Goal: Task Accomplishment & Management: Use online tool/utility

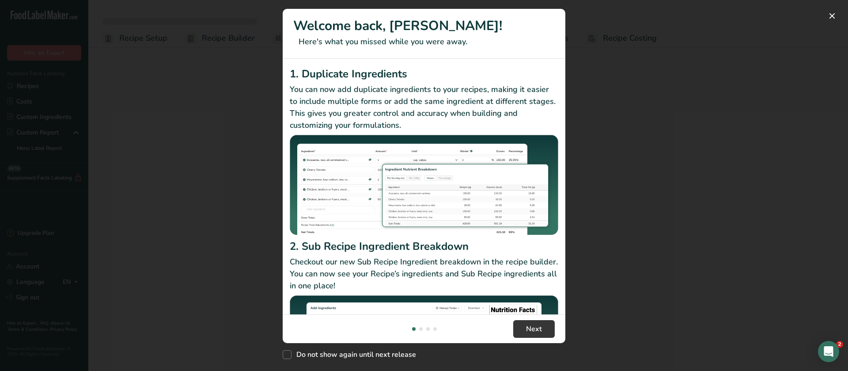
click at [662, 235] on div "New Features" at bounding box center [424, 185] width 848 height 371
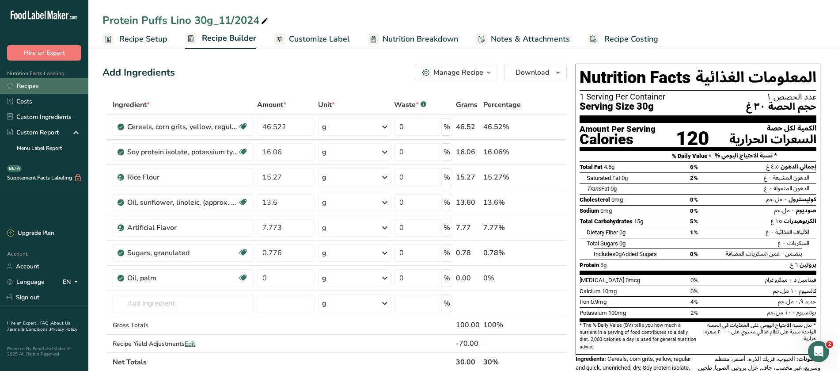
click at [31, 81] on link "Recipes" at bounding box center [44, 85] width 88 height 15
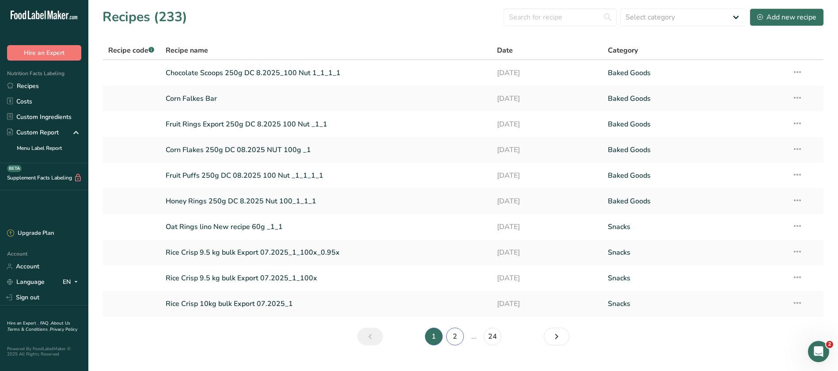
click at [462, 338] on link "2" at bounding box center [455, 336] width 18 height 18
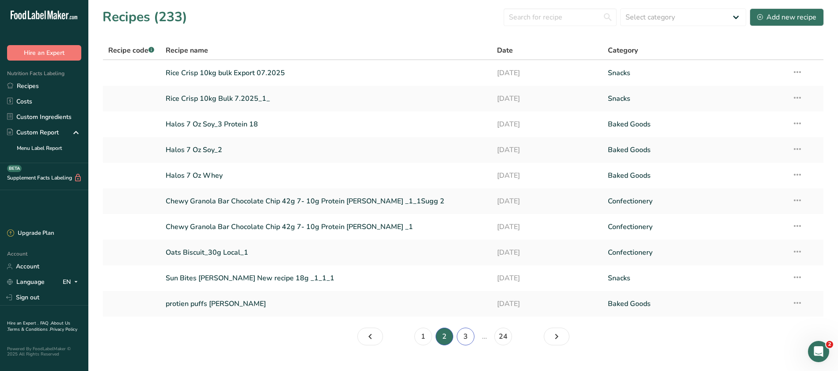
click at [463, 338] on link "3" at bounding box center [466, 336] width 18 height 18
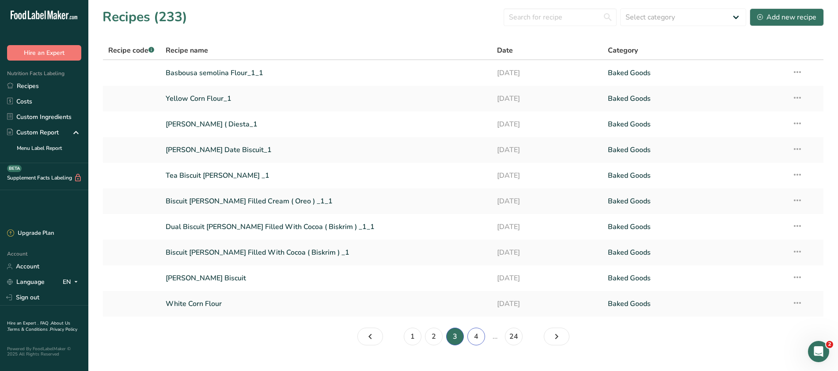
click at [473, 332] on link "4" at bounding box center [476, 336] width 18 height 18
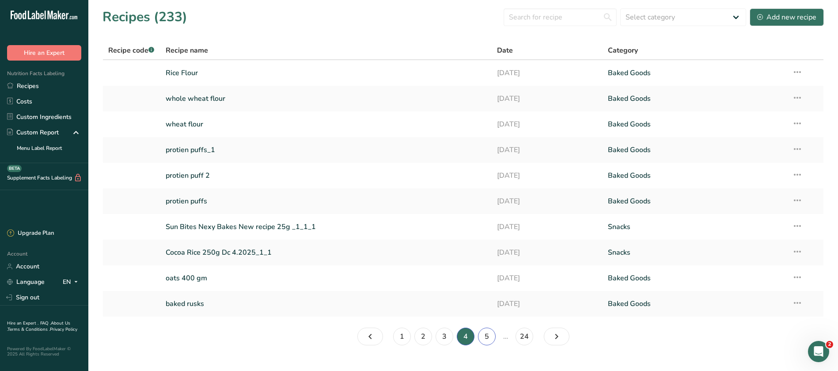
click at [491, 338] on link "5" at bounding box center [487, 336] width 18 height 18
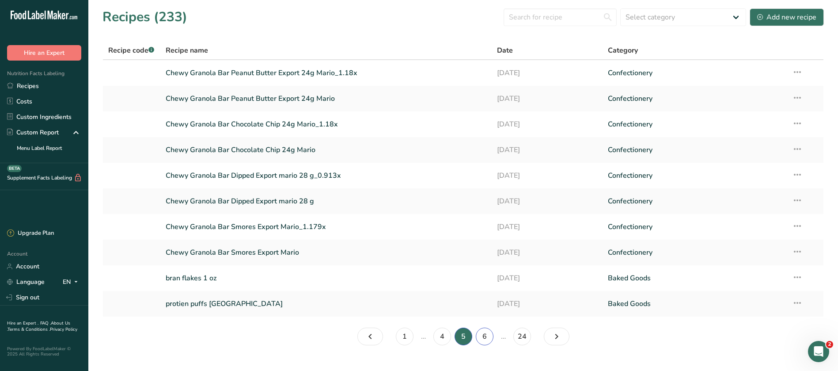
click at [483, 337] on link "6" at bounding box center [485, 336] width 18 height 18
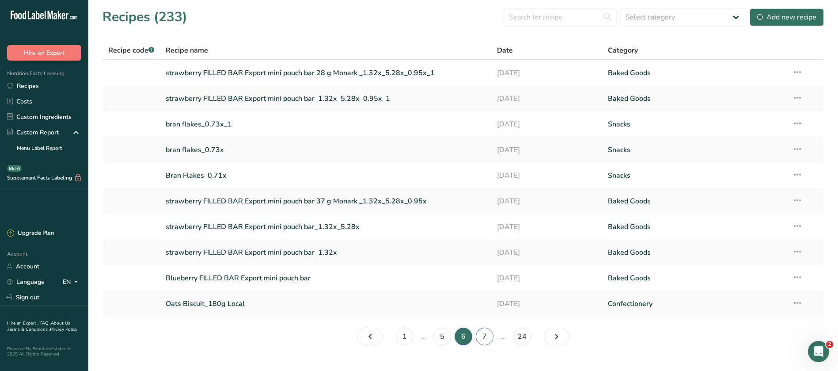
click at [490, 335] on link "7" at bounding box center [485, 336] width 18 height 18
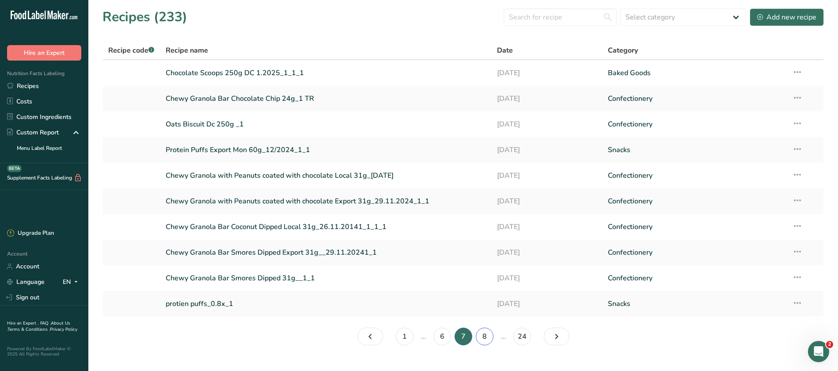
click at [486, 340] on link "8" at bounding box center [485, 336] width 18 height 18
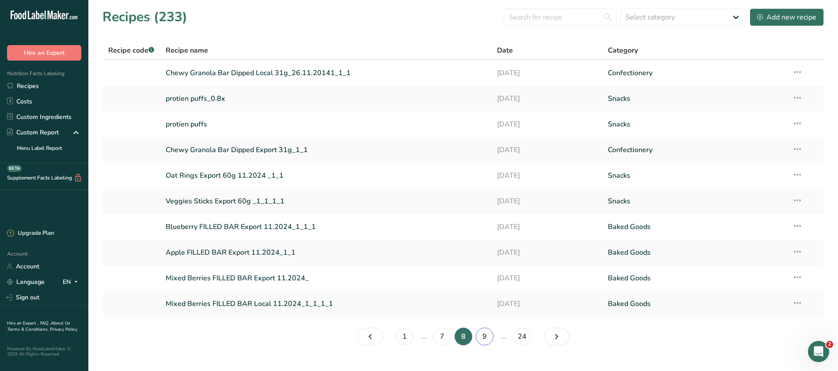
click at [486, 340] on link "9" at bounding box center [485, 336] width 18 height 18
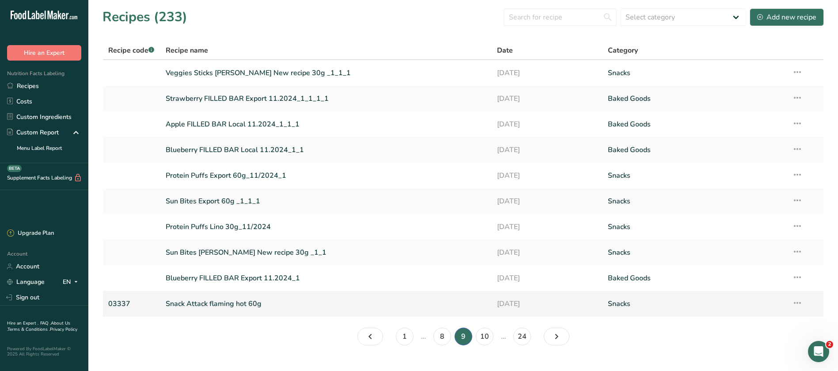
click at [235, 303] on link "Snack Attack flaming hot 60g" at bounding box center [326, 303] width 321 height 19
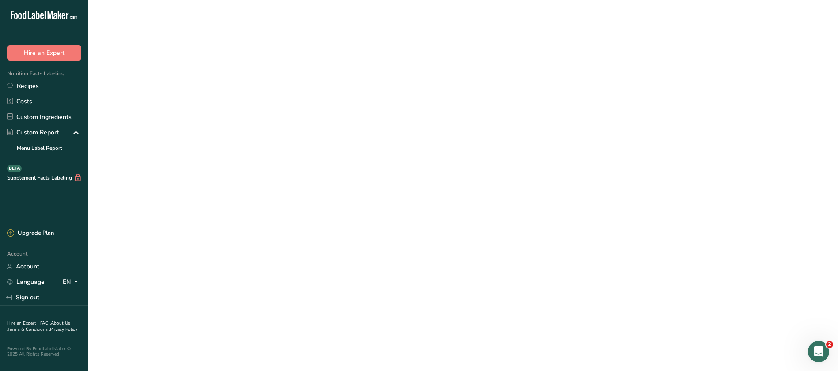
click at [235, 303] on link "Snack Attack flaming hot 60g" at bounding box center [326, 303] width 321 height 19
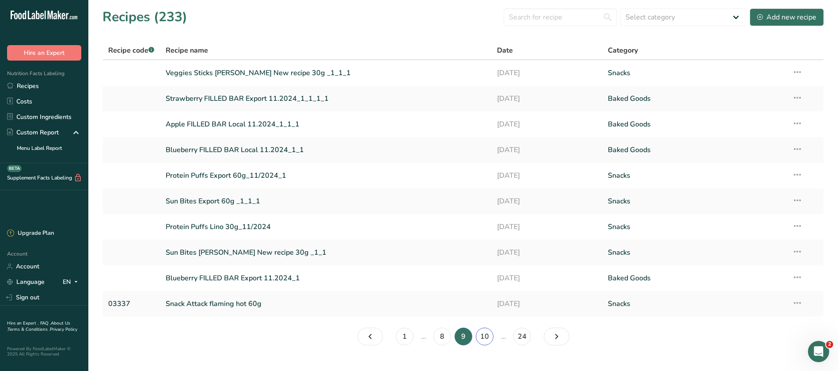
click at [488, 335] on link "10" at bounding box center [485, 336] width 18 height 18
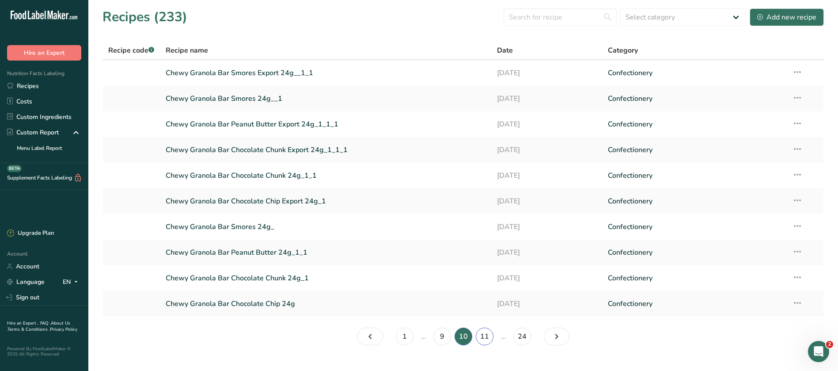
click at [487, 338] on link "11" at bounding box center [485, 336] width 18 height 18
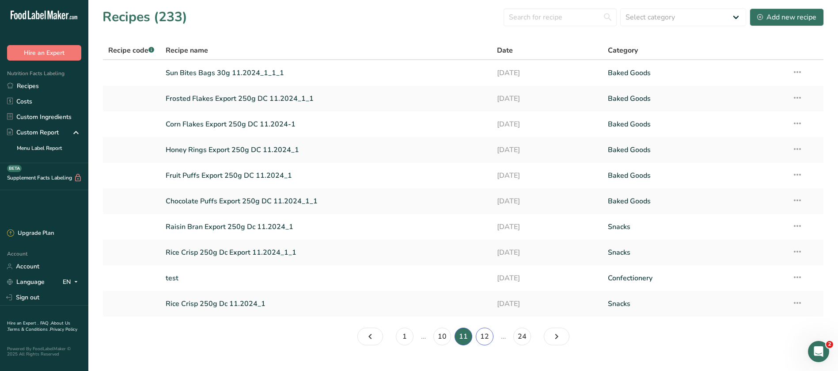
click at [487, 338] on link "12" at bounding box center [485, 336] width 18 height 18
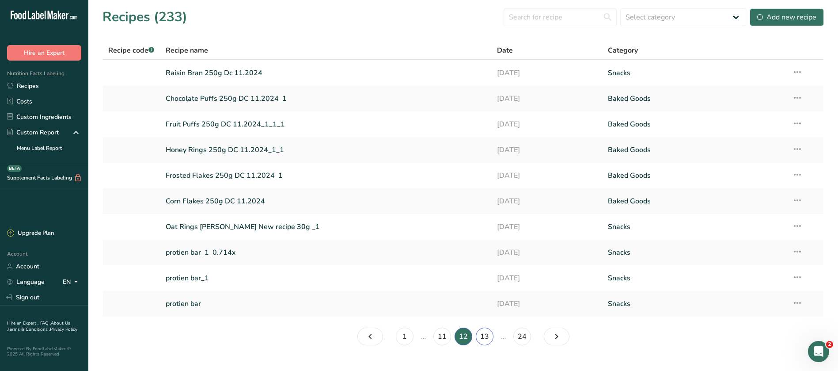
click at [482, 339] on link "13" at bounding box center [485, 336] width 18 height 18
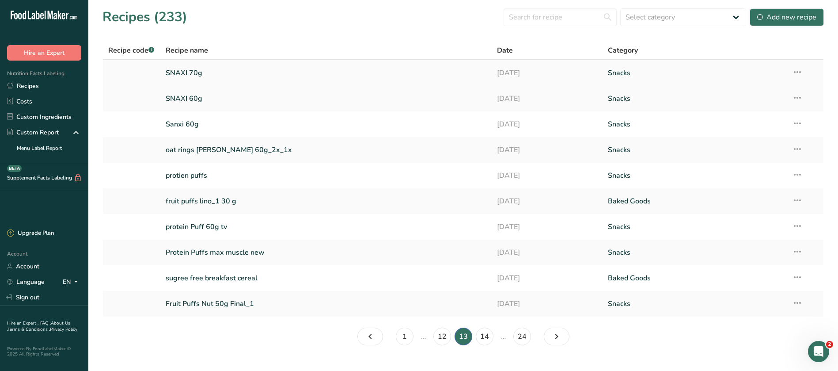
click at [185, 74] on link "SNAXI 70g" at bounding box center [326, 73] width 321 height 19
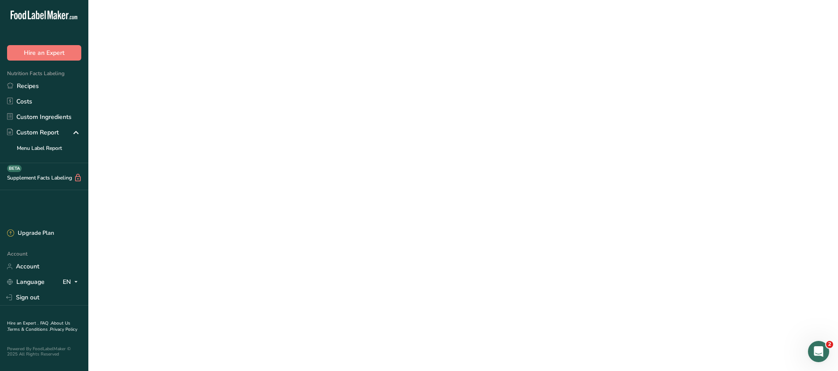
click at [185, 74] on link "SNAXI 70g" at bounding box center [326, 73] width 321 height 19
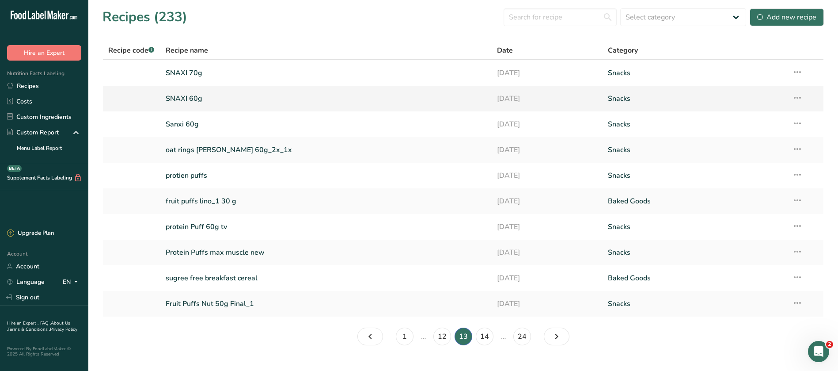
click at [200, 98] on link "SNAXI 60g" at bounding box center [326, 98] width 321 height 19
click at [205, 126] on link "Sanxi 60g" at bounding box center [326, 124] width 321 height 19
click at [198, 177] on link "protien puffs" at bounding box center [326, 175] width 321 height 19
click at [492, 338] on link "14" at bounding box center [485, 336] width 18 height 18
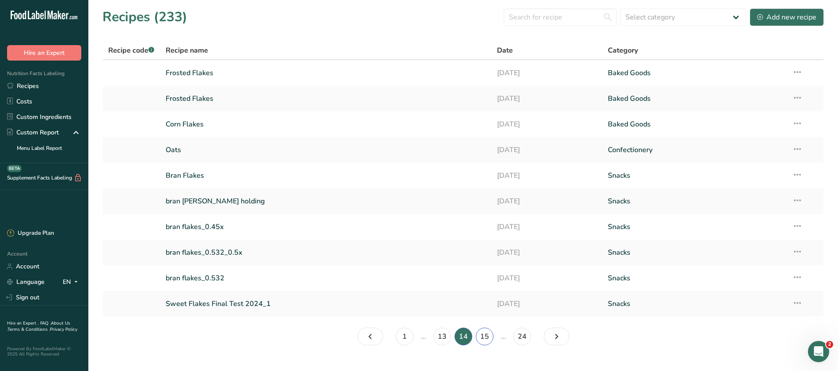
click at [486, 339] on link "15" at bounding box center [485, 336] width 18 height 18
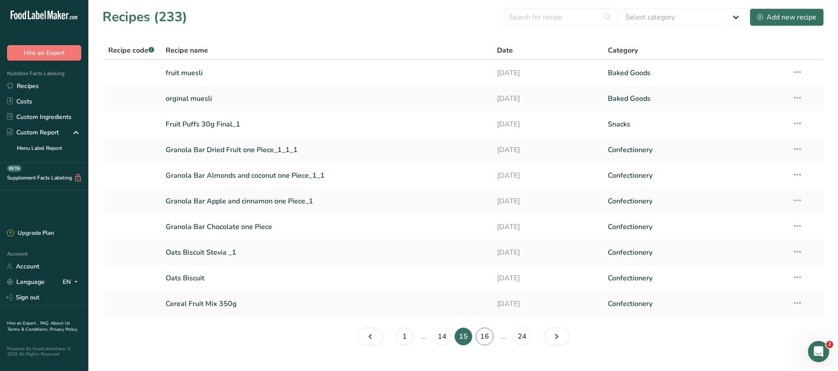
click at [485, 338] on link "16" at bounding box center [485, 336] width 18 height 18
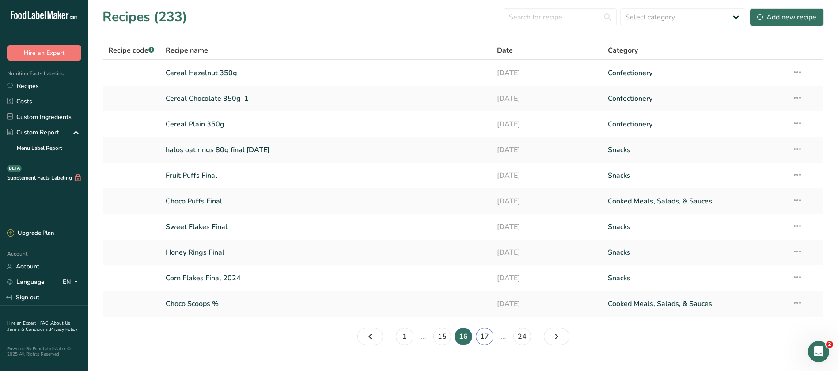
click at [485, 337] on link "17" at bounding box center [485, 336] width 18 height 18
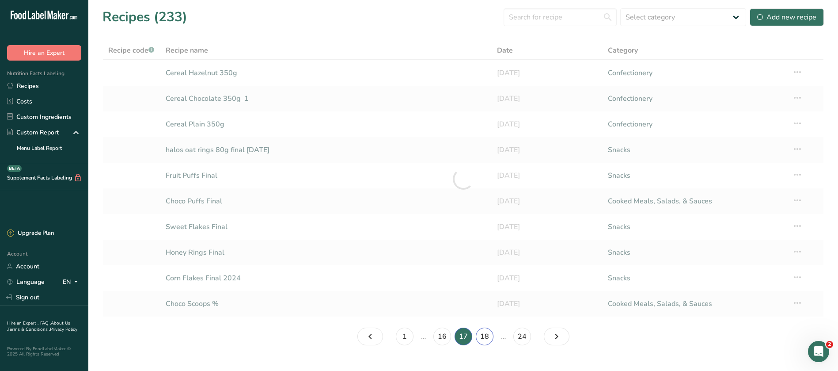
click at [488, 334] on link "18" at bounding box center [485, 336] width 18 height 18
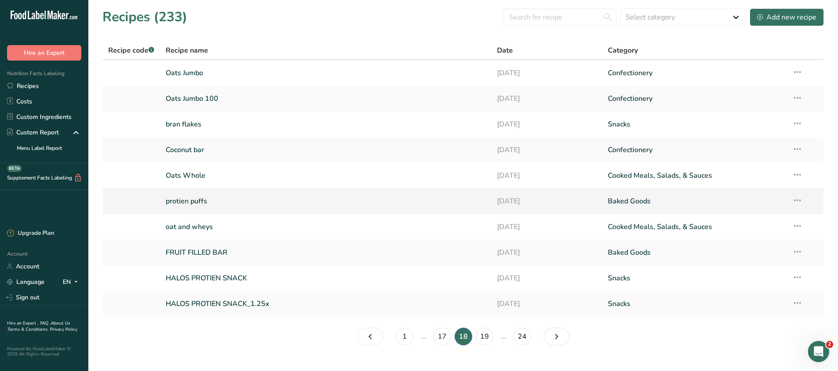
click at [194, 198] on link "protien puffs" at bounding box center [326, 201] width 321 height 19
click at [487, 336] on link "19" at bounding box center [485, 336] width 18 height 18
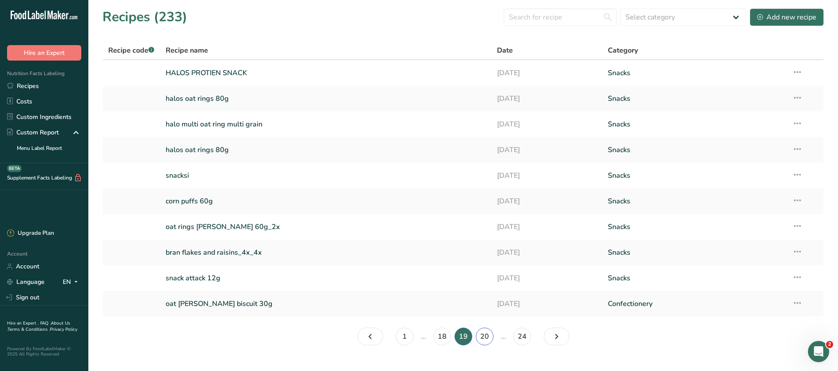
click at [482, 338] on link "20" at bounding box center [485, 336] width 18 height 18
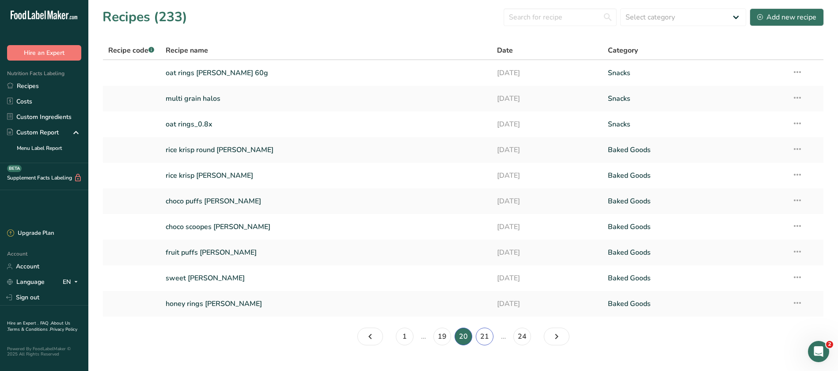
click at [482, 336] on link "21" at bounding box center [485, 336] width 18 height 18
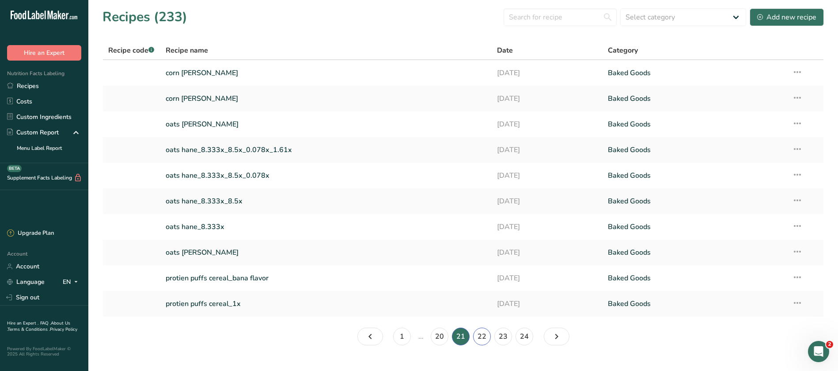
click at [485, 334] on link "22" at bounding box center [482, 336] width 18 height 18
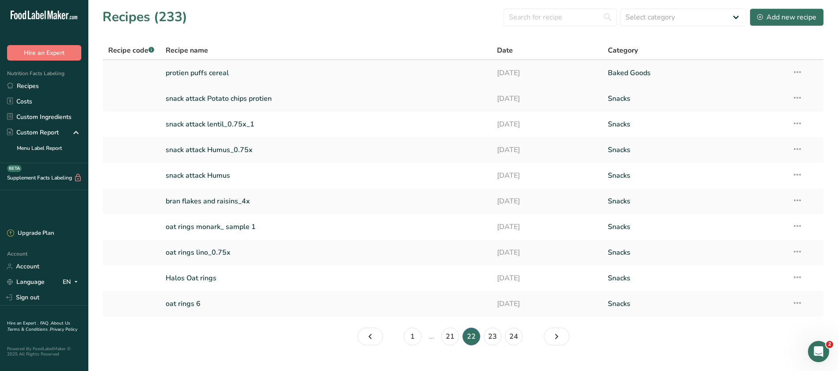
click at [192, 72] on link "protien puffs cereal" at bounding box center [326, 73] width 321 height 19
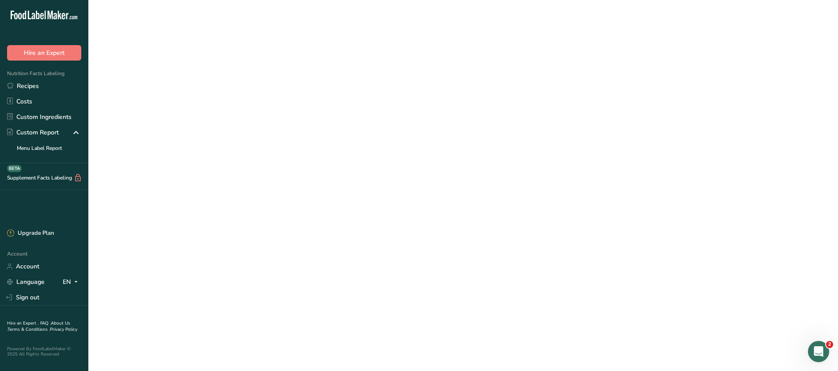
click at [192, 72] on link "protien puffs cereal" at bounding box center [326, 73] width 321 height 19
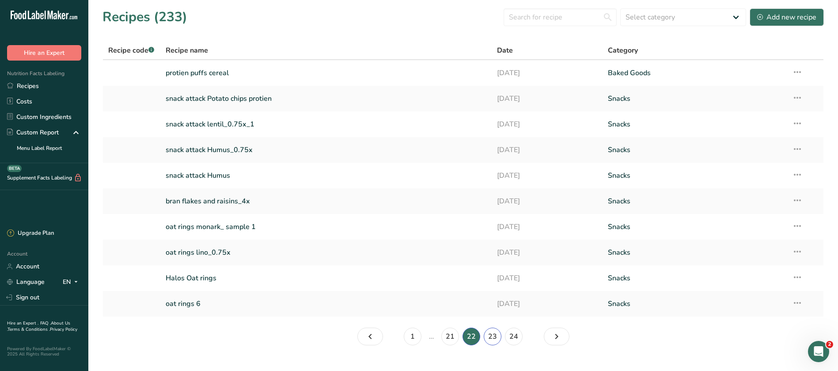
click at [498, 335] on link "23" at bounding box center [493, 336] width 18 height 18
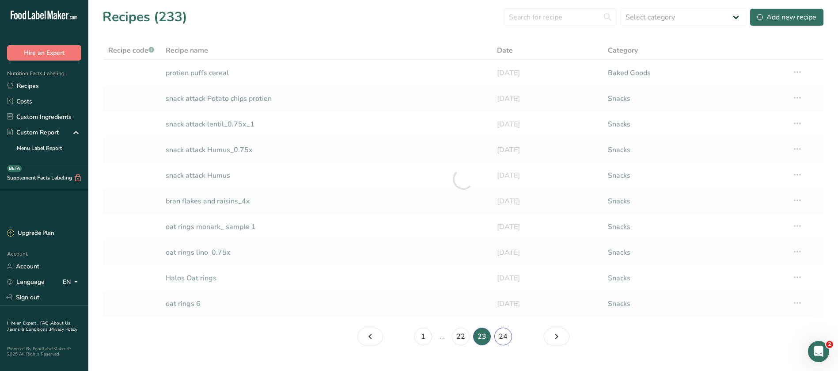
click at [498, 335] on link "24" at bounding box center [503, 336] width 18 height 18
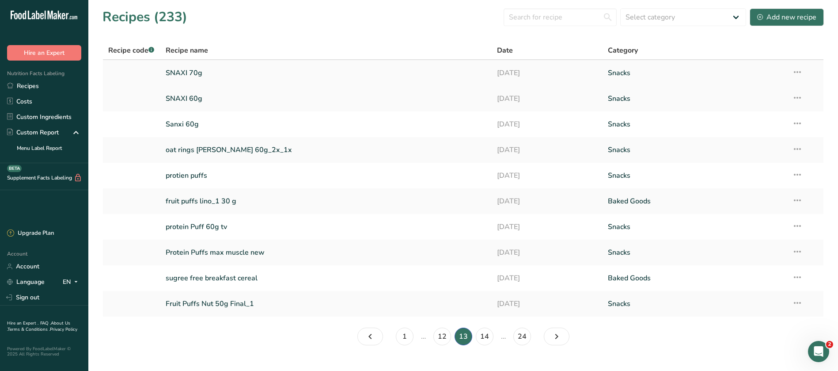
click at [182, 70] on link "SNAXI 70g" at bounding box center [326, 73] width 321 height 19
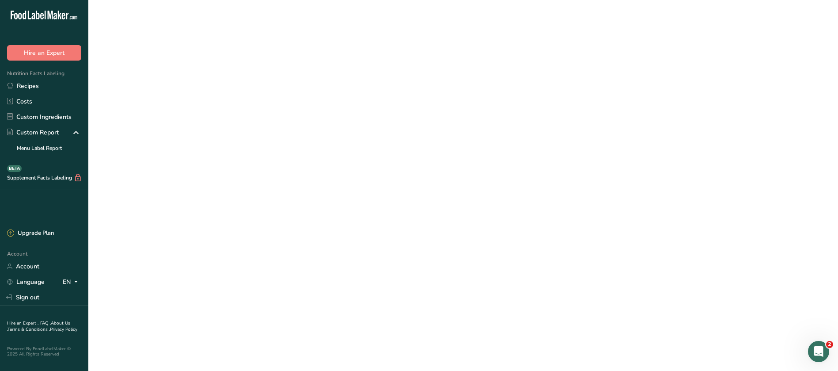
click at [182, 70] on link "SNAXI 70g" at bounding box center [326, 73] width 321 height 19
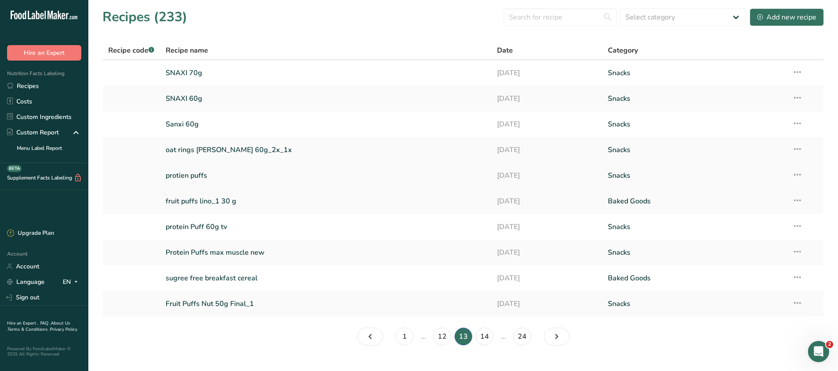
click at [195, 180] on link "protien puffs" at bounding box center [326, 175] width 321 height 19
click at [212, 302] on link "Fruit Puffs Nut 50g Final_1" at bounding box center [326, 303] width 321 height 19
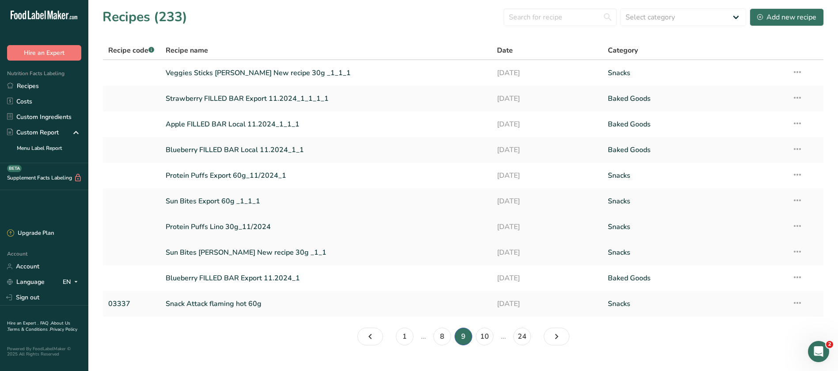
click at [240, 225] on link "Protein Puffs Lino 30g_11/2024" at bounding box center [326, 226] width 321 height 19
click at [403, 339] on link "1" at bounding box center [405, 336] width 18 height 18
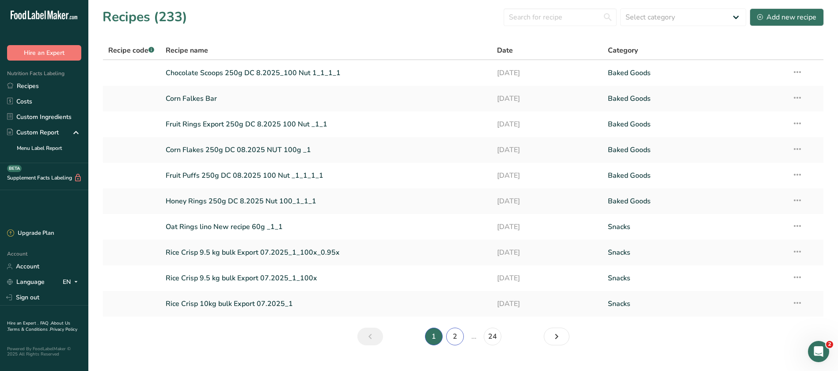
click at [456, 338] on link "2" at bounding box center [455, 336] width 18 height 18
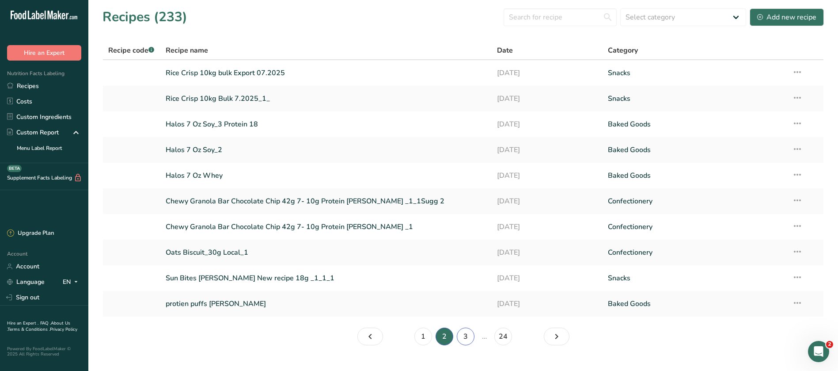
click at [470, 340] on link "3" at bounding box center [466, 336] width 18 height 18
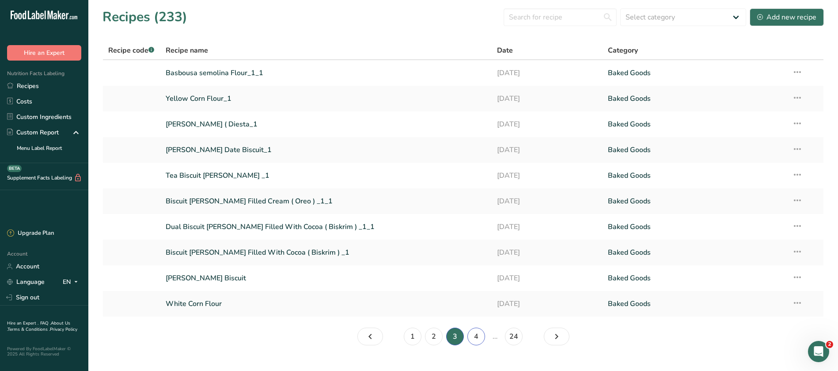
click at [471, 334] on link "4" at bounding box center [476, 336] width 18 height 18
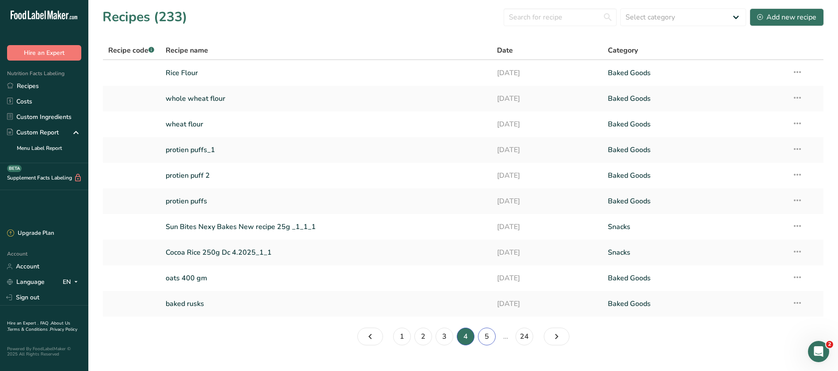
click at [492, 339] on link "5" at bounding box center [487, 336] width 18 height 18
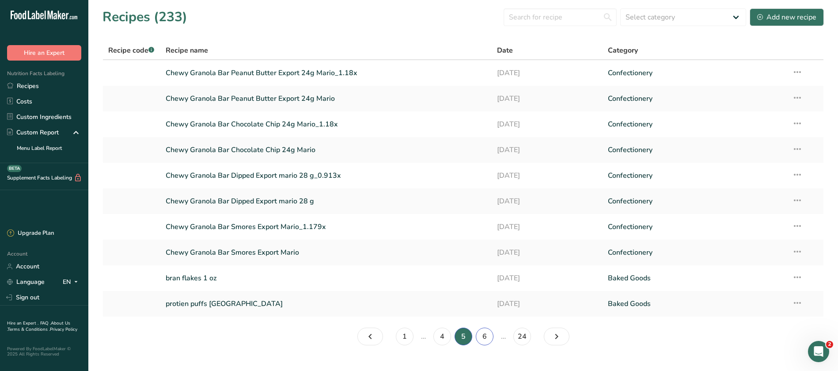
click at [484, 337] on link "6" at bounding box center [485, 336] width 18 height 18
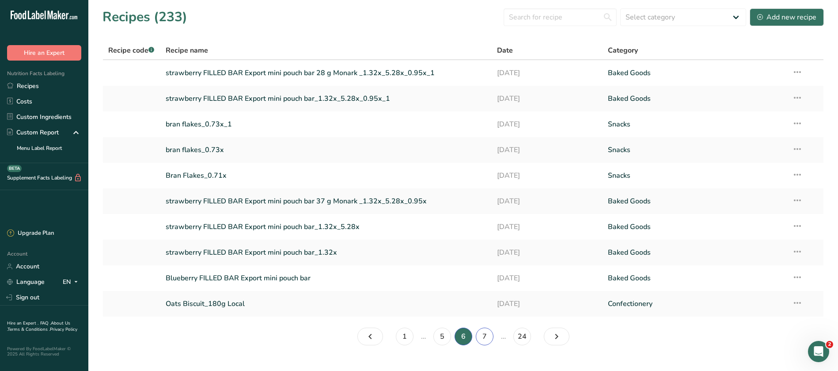
click at [484, 340] on link "7" at bounding box center [485, 336] width 18 height 18
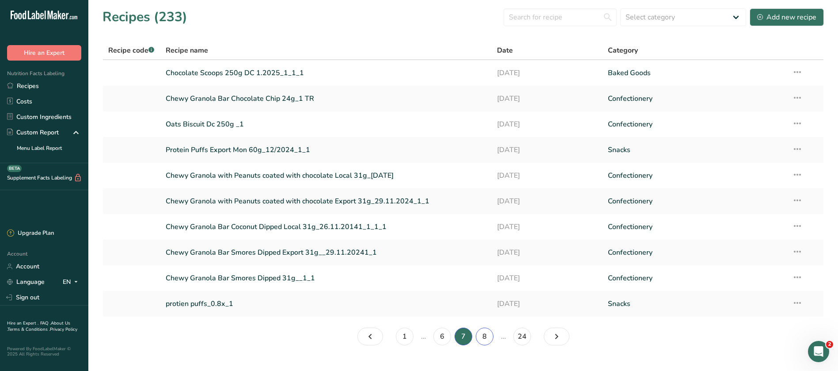
click at [486, 336] on link "8" at bounding box center [485, 336] width 18 height 18
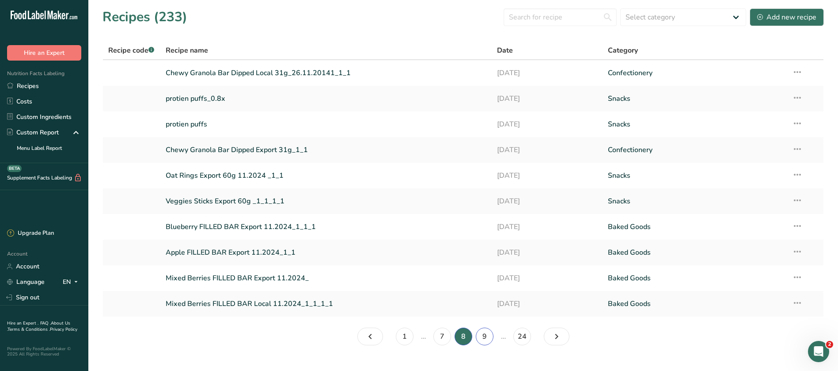
click at [490, 336] on link "9" at bounding box center [485, 336] width 18 height 18
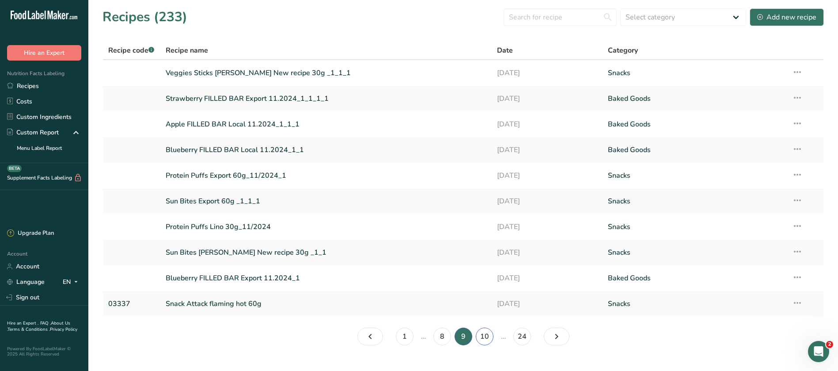
click at [482, 334] on link "10" at bounding box center [485, 336] width 18 height 18
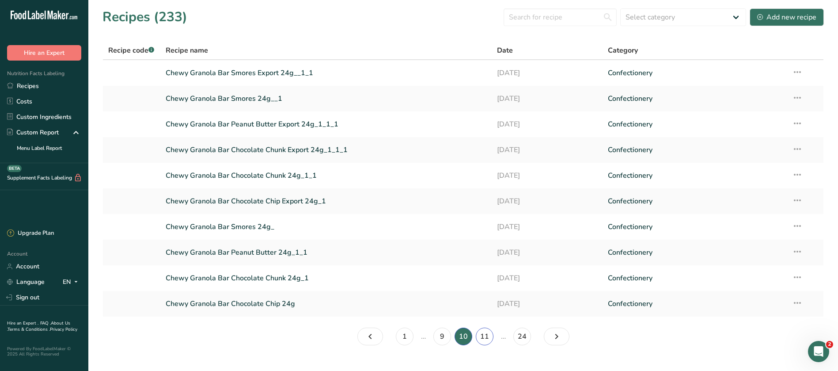
click at [482, 339] on link "11" at bounding box center [485, 336] width 18 height 18
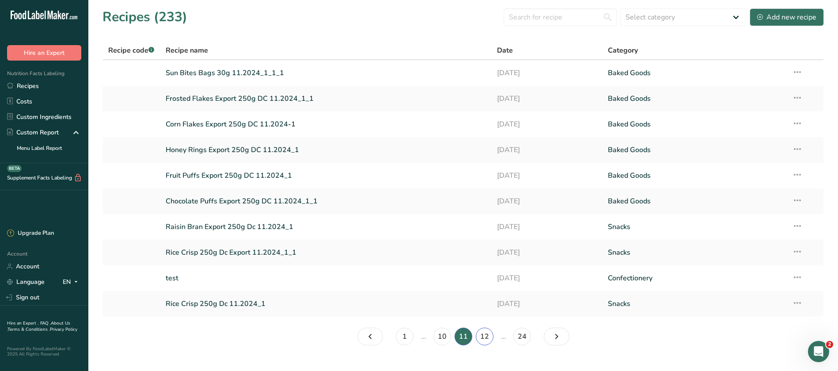
click at [482, 336] on link "12" at bounding box center [485, 336] width 18 height 18
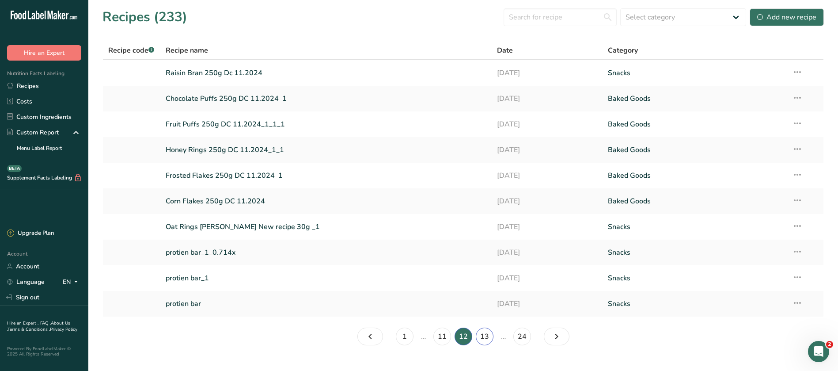
click at [479, 334] on link "13" at bounding box center [485, 336] width 18 height 18
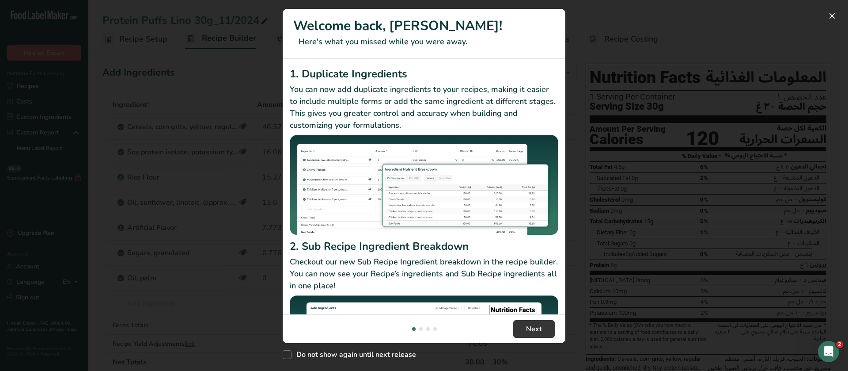
click at [606, 344] on div "New Features" at bounding box center [424, 185] width 848 height 371
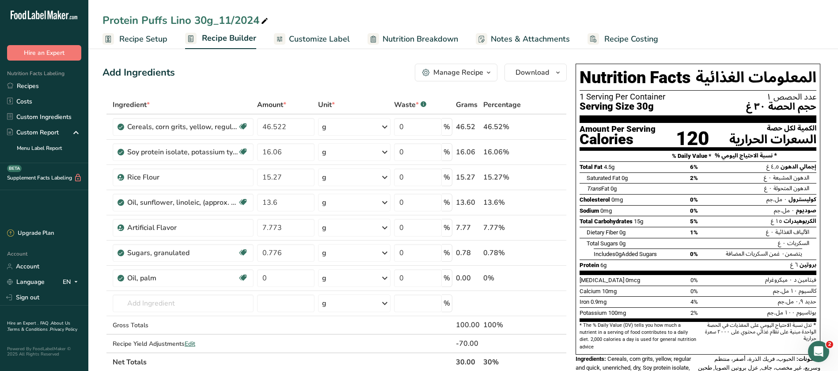
click at [445, 1] on div "Protein Puffs Lino 30g_11/2024 Recipe Setup Recipe Builder Customize Label Nutr…" at bounding box center [463, 24] width 750 height 49
click at [33, 83] on link "Recipes" at bounding box center [44, 85] width 88 height 15
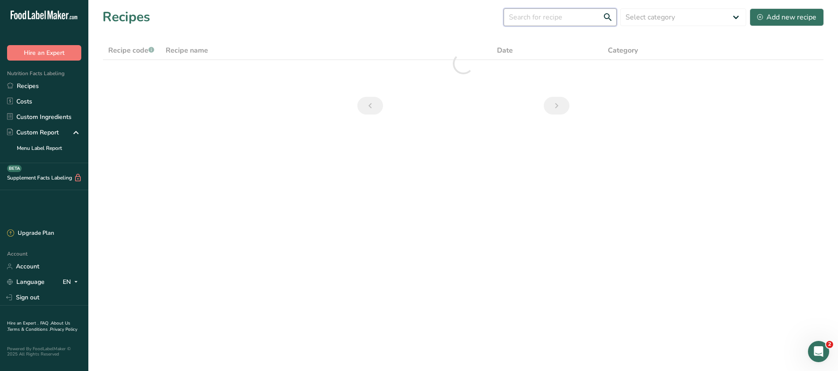
click at [558, 18] on input "text" at bounding box center [560, 17] width 113 height 18
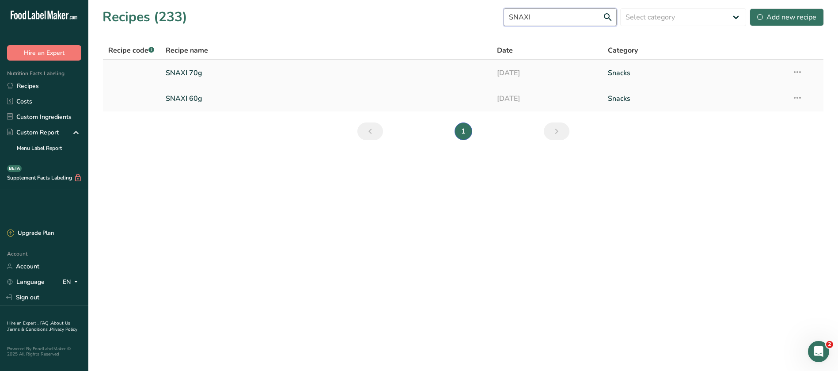
type input "SNAXI"
click at [199, 70] on link "SNAXI 70g" at bounding box center [326, 73] width 321 height 19
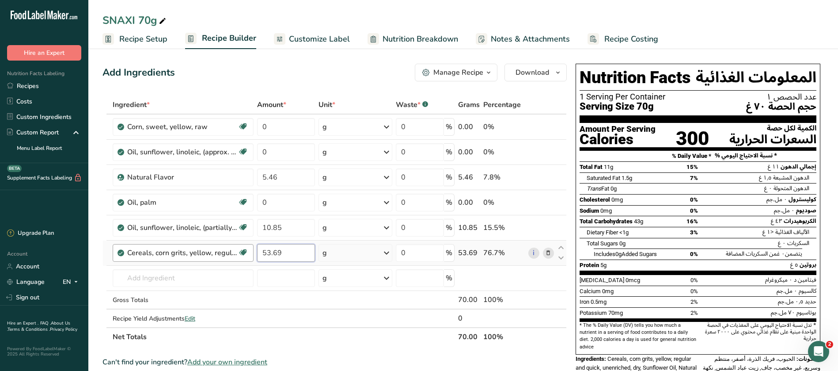
drag, startPoint x: 297, startPoint y: 255, endPoint x: 250, endPoint y: 253, distance: 47.3
click at [250, 253] on tr "Cereals, corn grits, yellow, regular and quick, unenriched, dry Dairy free Glut…" at bounding box center [334, 252] width 463 height 25
type input "66.3"
click at [367, 327] on div "Ingredient * Amount * Unit * Waste * .a-a{fill:#347362;}.b-a{fill:#fff;} Grams …" at bounding box center [334, 220] width 464 height 250
drag, startPoint x: 299, startPoint y: 230, endPoint x: 258, endPoint y: 230, distance: 40.6
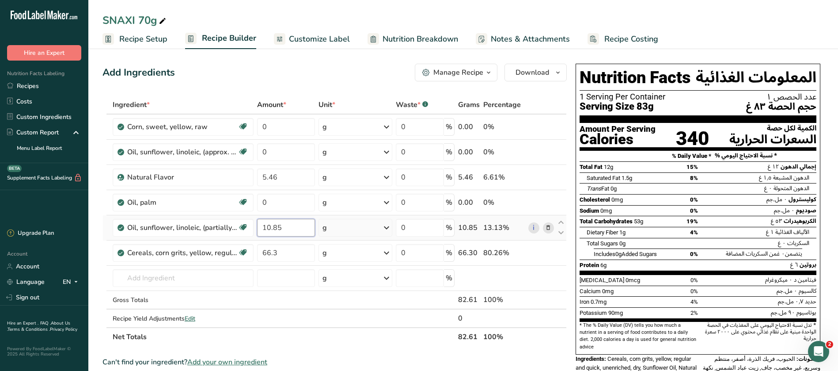
click at [258, 230] on input "10.85" at bounding box center [286, 228] width 58 height 18
type input "1.6"
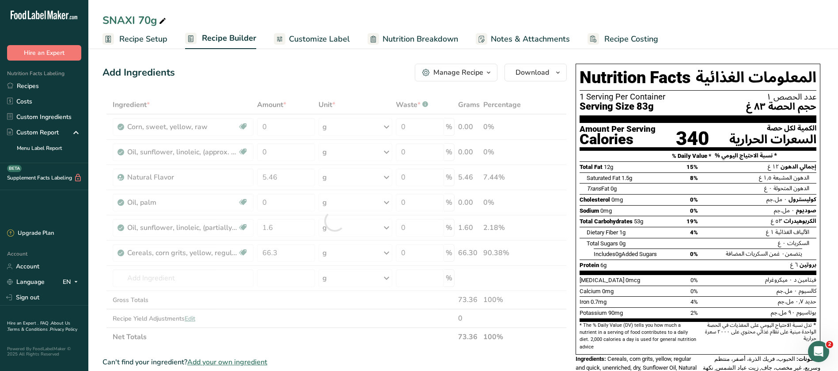
click at [483, 71] on div "Manage Recipe" at bounding box center [458, 72] width 50 height 11
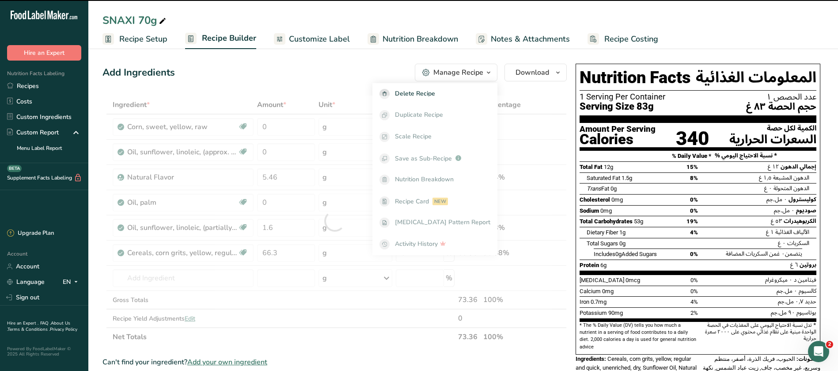
click at [448, 111] on div at bounding box center [334, 220] width 464 height 250
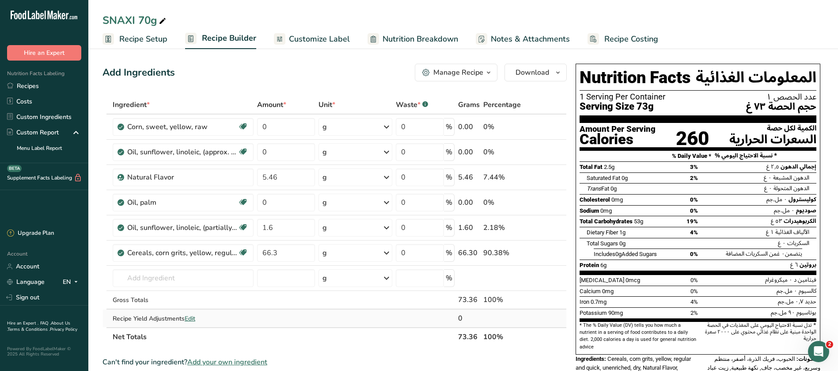
click at [354, 325] on td at bounding box center [355, 318] width 77 height 18
click at [492, 72] on icon "button" at bounding box center [488, 72] width 7 height 11
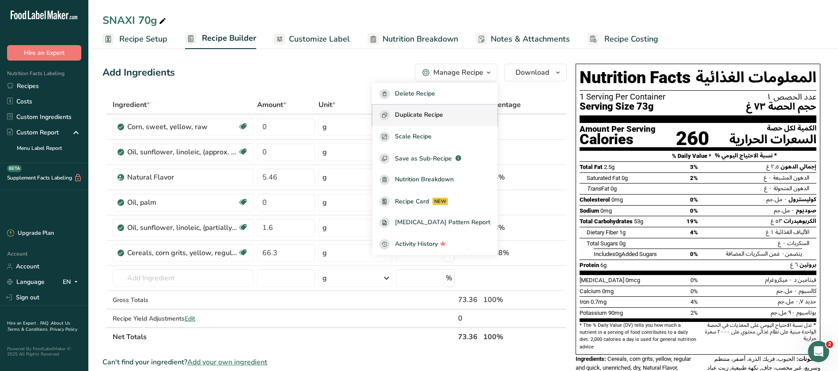
click at [443, 111] on span "Duplicate Recipe" at bounding box center [419, 115] width 48 height 10
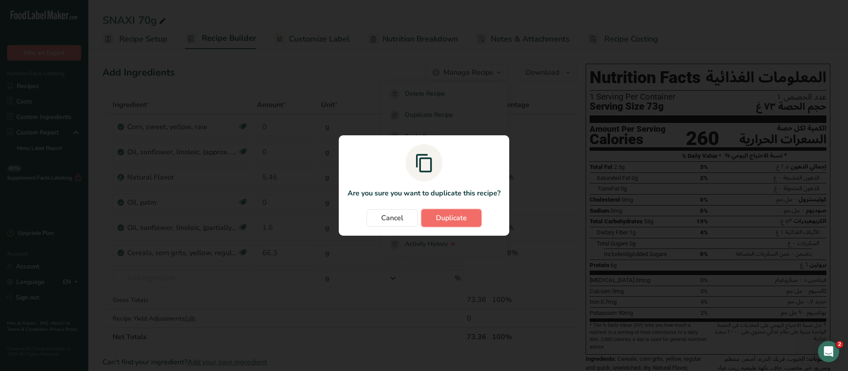
click at [444, 220] on span "Duplicate" at bounding box center [451, 218] width 31 height 11
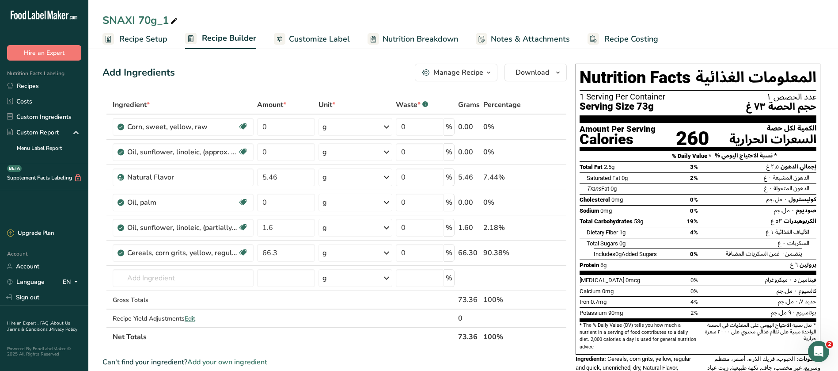
click at [164, 16] on div "SNAXI 70g_1" at bounding box center [140, 20] width 77 height 16
type input "SNAXI 70g_1final"
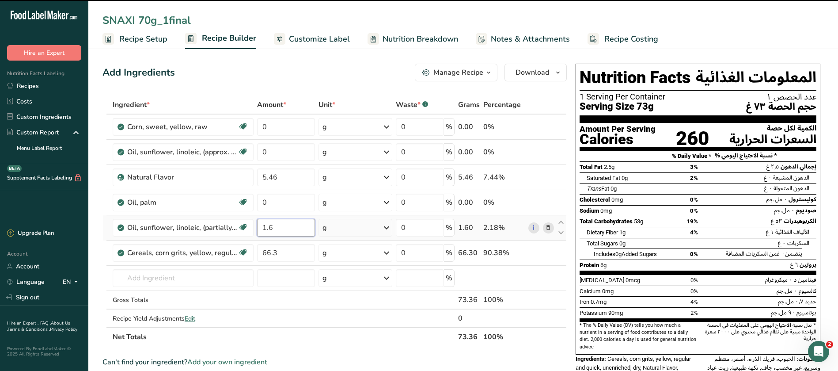
drag, startPoint x: 281, startPoint y: 225, endPoint x: 260, endPoint y: 226, distance: 21.2
click at [260, 226] on input "1.6" at bounding box center [286, 228] width 58 height 18
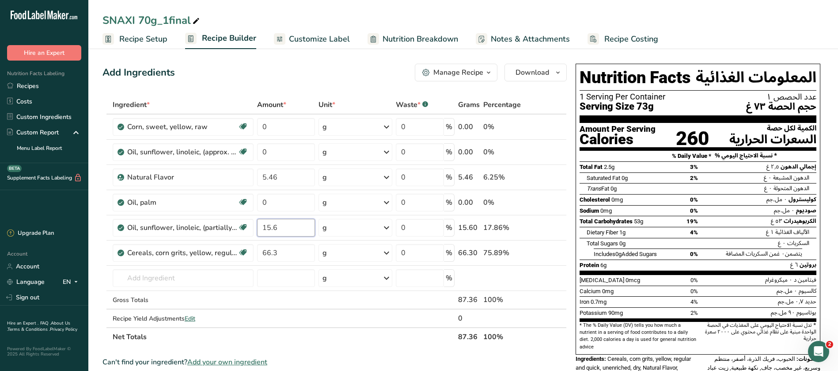
type input "15.6"
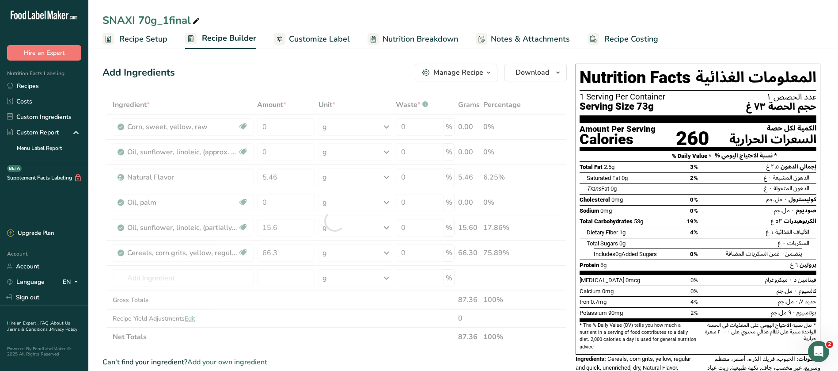
click at [631, 11] on div "SNAXI 70g_1final Recipe Setup Recipe Builder Customize Label Nutrition Breakdow…" at bounding box center [463, 24] width 750 height 49
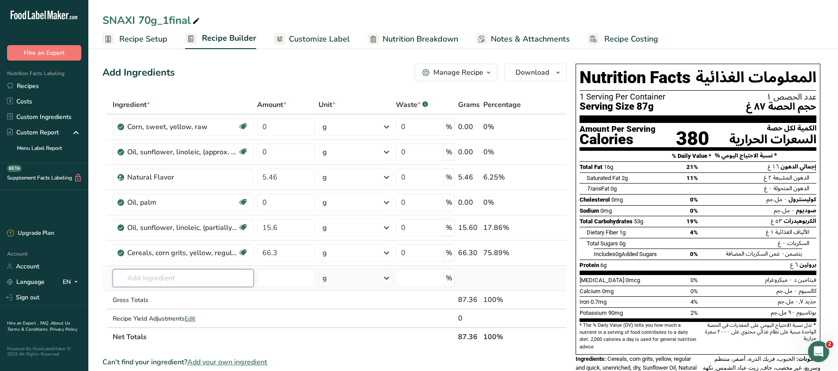
click at [158, 270] on input "text" at bounding box center [183, 278] width 141 height 18
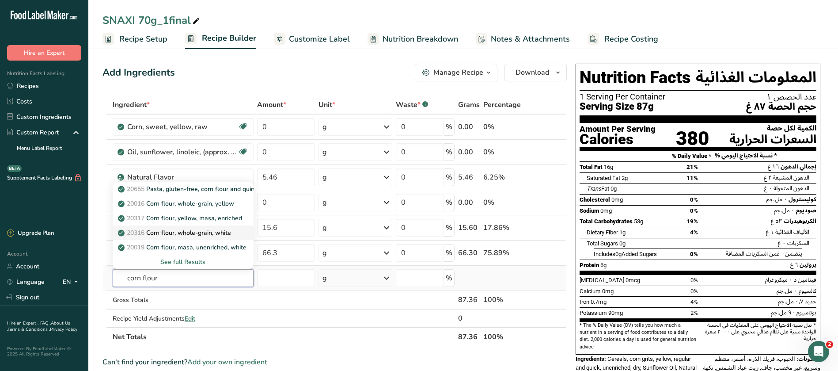
type input "corn flour"
click at [175, 235] on p "20316 Corn flour, whole-grain, white" at bounding box center [175, 232] width 111 height 9
type input "Corn flour, whole-grain, white"
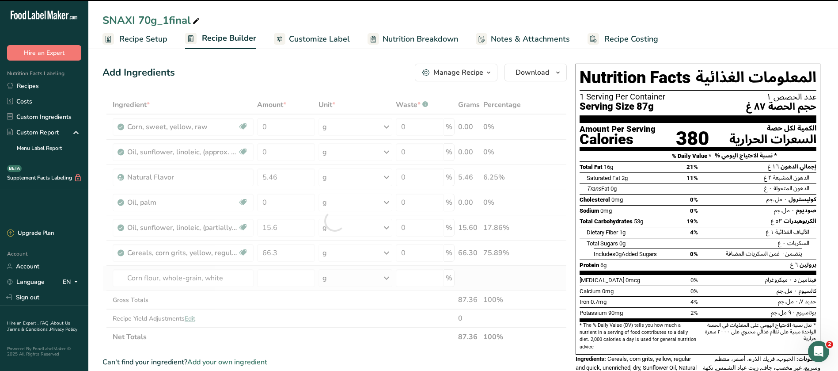
type input "0"
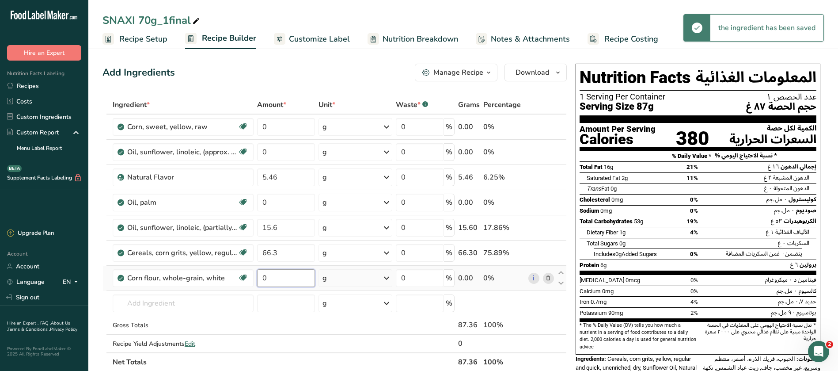
drag, startPoint x: 274, startPoint y: 271, endPoint x: 255, endPoint y: 280, distance: 20.8
click at [255, 280] on td "0" at bounding box center [285, 278] width 61 height 25
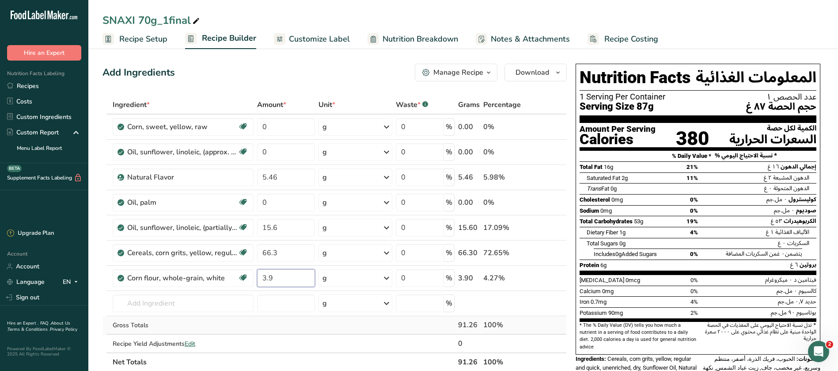
type input "3.9"
click at [317, 322] on div "Ingredient * Amount * Unit * Waste * .a-a{fill:#347362;}.b-a{fill:#fff;} Grams …" at bounding box center [334, 233] width 464 height 276
drag, startPoint x: 284, startPoint y: 178, endPoint x: 258, endPoint y: 180, distance: 26.6
click at [258, 180] on input "5.46" at bounding box center [286, 177] width 58 height 18
type input "10.14"
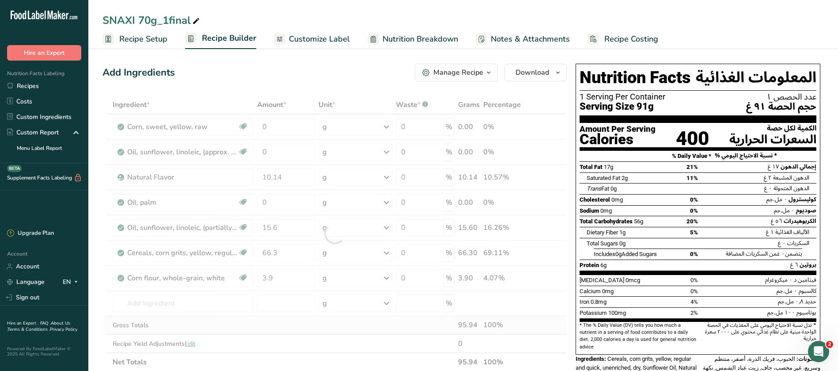
click at [358, 327] on div "Ingredient * Amount * Unit * Waste * .a-a{fill:#347362;}.b-a{fill:#fff;} Grams …" at bounding box center [334, 233] width 464 height 276
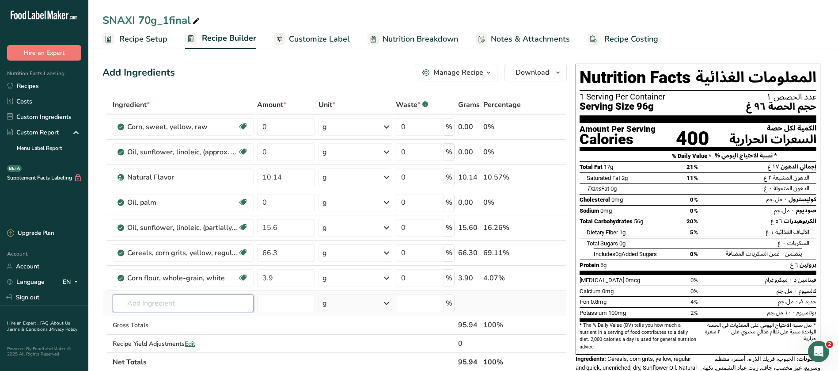
click at [163, 295] on input "text" at bounding box center [183, 303] width 141 height 18
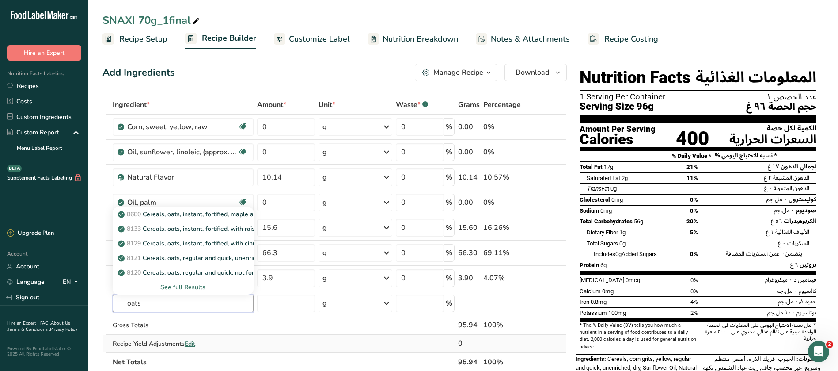
type input "oats"
click at [287, 341] on td at bounding box center [285, 343] width 61 height 18
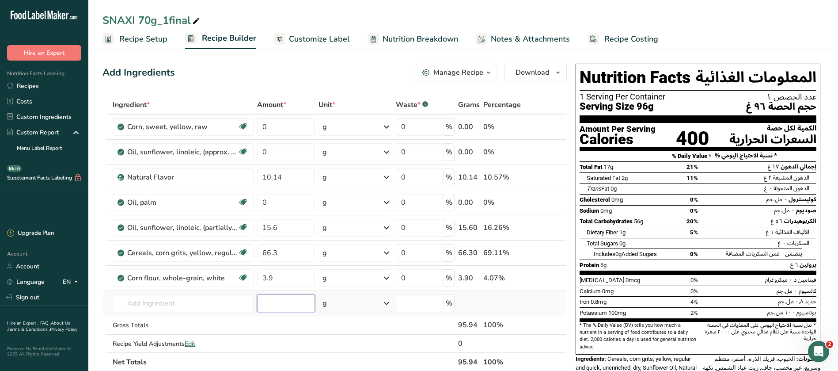
click at [279, 298] on input "number" at bounding box center [286, 303] width 58 height 18
click at [177, 299] on input "text" at bounding box center [183, 303] width 141 height 18
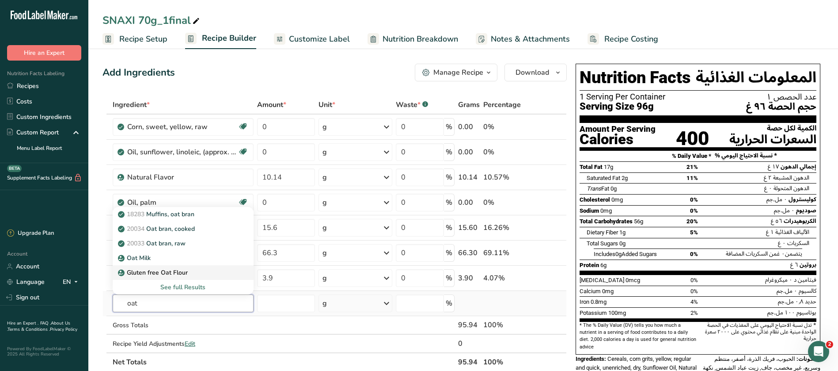
type input "oat"
click at [185, 274] on p "Gluten free Oat Flour" at bounding box center [154, 272] width 68 height 9
type input "Gluten free Oat Flour"
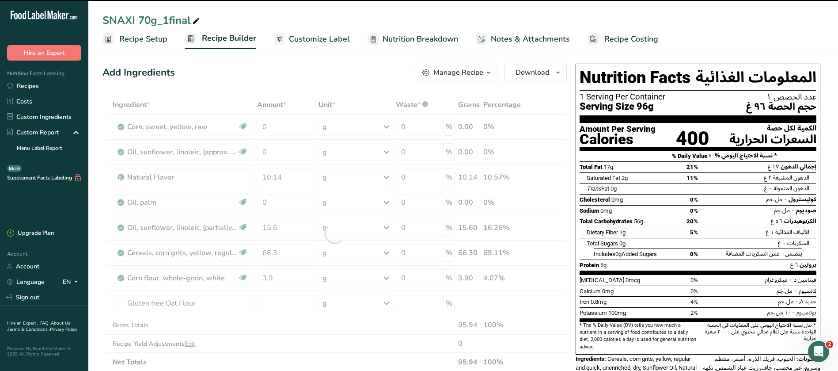
type input "0"
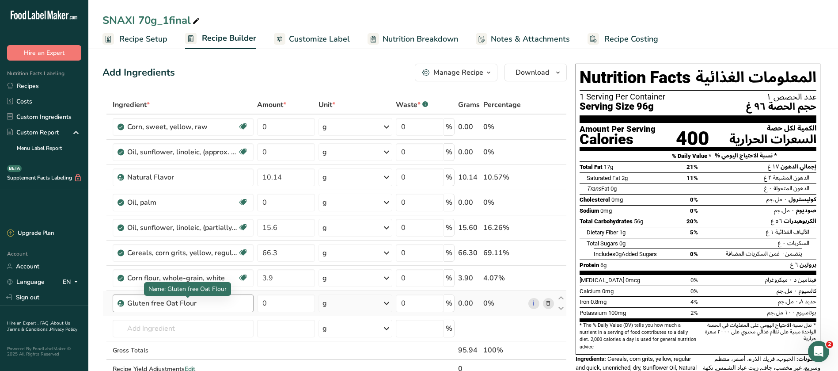
drag, startPoint x: 226, startPoint y: 302, endPoint x: 131, endPoint y: 302, distance: 95.0
click at [131, 302] on div "Gluten free Oat Flour" at bounding box center [182, 303] width 110 height 11
click at [166, 328] on input "text" at bounding box center [183, 328] width 141 height 18
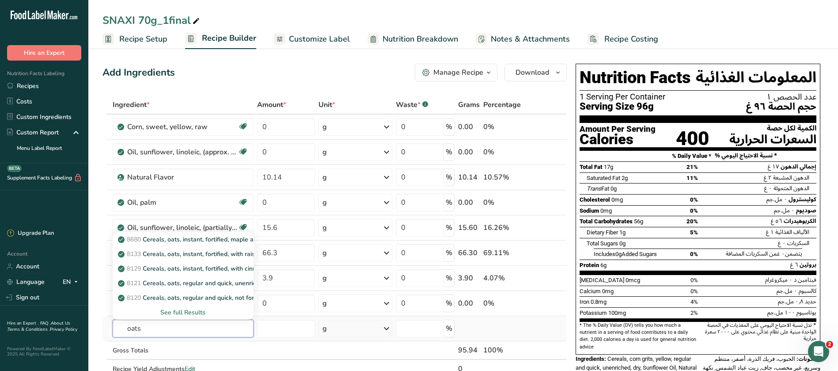
type input "oats"
click at [197, 314] on div "See full Results" at bounding box center [183, 311] width 127 height 9
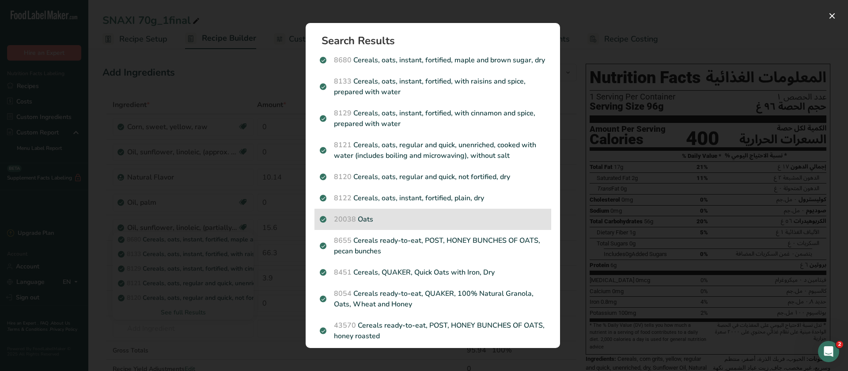
click at [361, 224] on p "20038 Oats" at bounding box center [433, 219] width 226 height 11
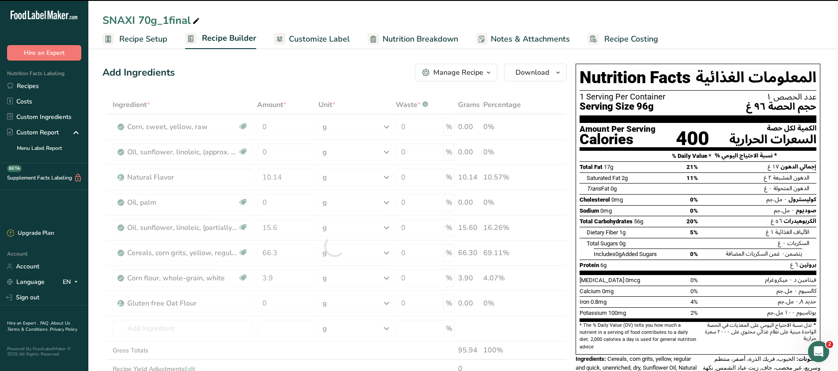
type input "0"
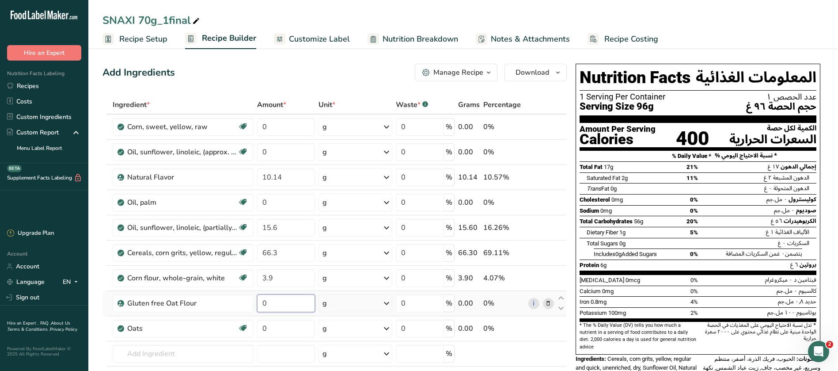
drag, startPoint x: 276, startPoint y: 300, endPoint x: 260, endPoint y: 312, distance: 20.5
click at [259, 311] on input "0" at bounding box center [286, 303] width 58 height 18
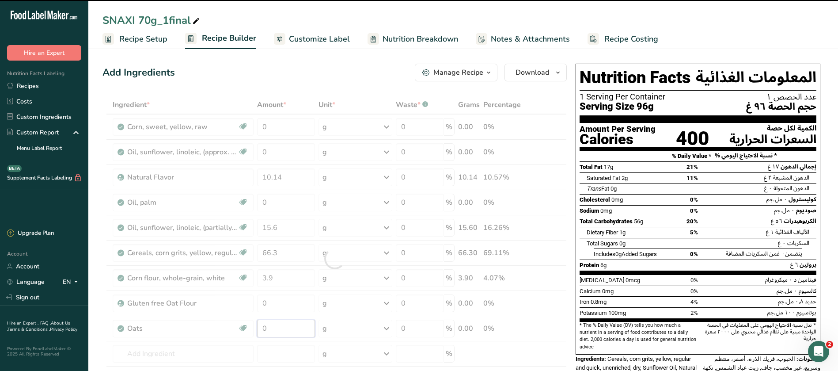
drag, startPoint x: 271, startPoint y: 329, endPoint x: 258, endPoint y: 330, distance: 12.4
click at [258, 330] on div "Ingredient * Amount * Unit * Waste * .a-a{fill:#347362;}.b-a{fill:#fff;} Grams …" at bounding box center [334, 258] width 464 height 326
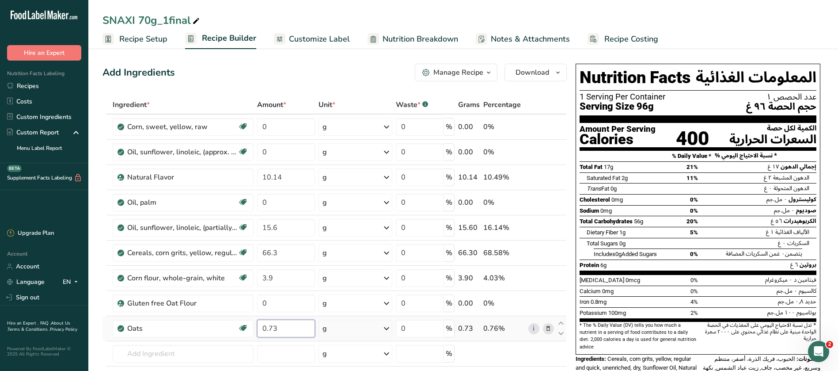
click at [265, 331] on input "0.73" at bounding box center [286, 328] width 58 height 18
type input "2.73"
click at [157, 347] on div "Ingredient * Amount * Unit * Waste * .a-a{fill:#347362;}.b-a{fill:#fff;} Grams …" at bounding box center [334, 258] width 464 height 326
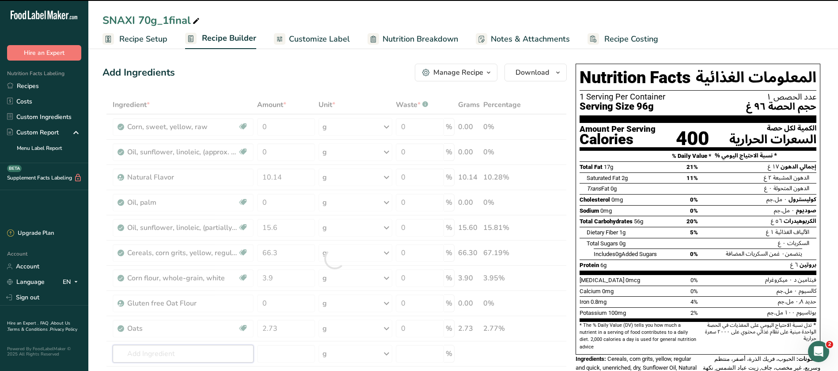
type input "s"
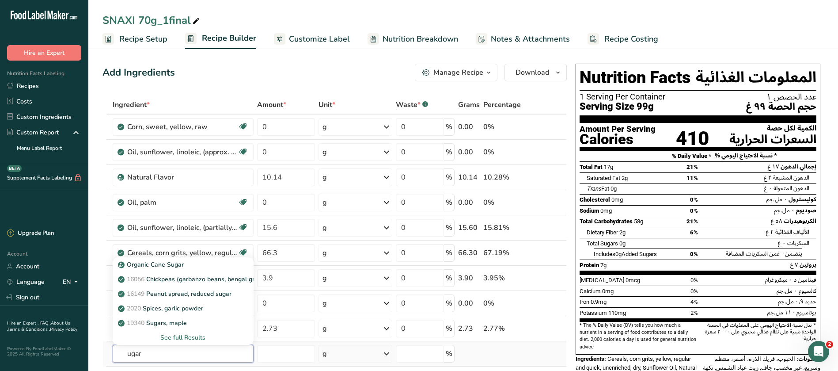
click at [128, 353] on input "ugar" at bounding box center [183, 354] width 141 height 18
type input "ugar"
click at [186, 338] on div "See full Results" at bounding box center [183, 337] width 127 height 9
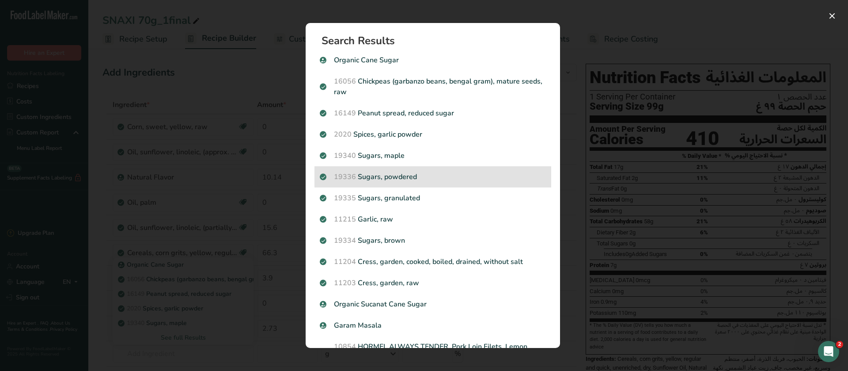
click at [397, 175] on p "19336 Sugars, powdered" at bounding box center [433, 176] width 226 height 11
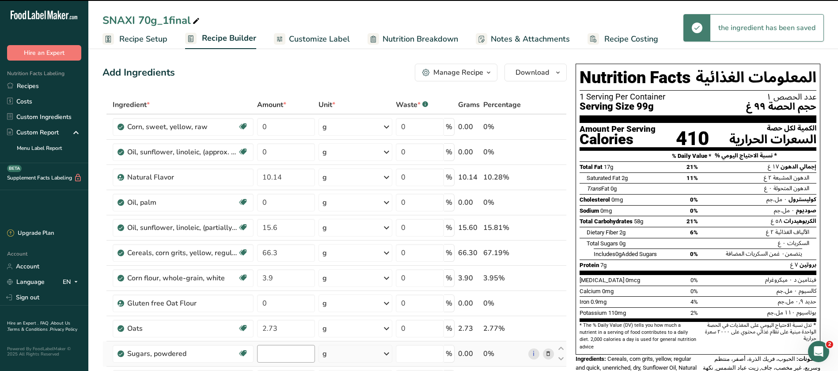
type input "0"
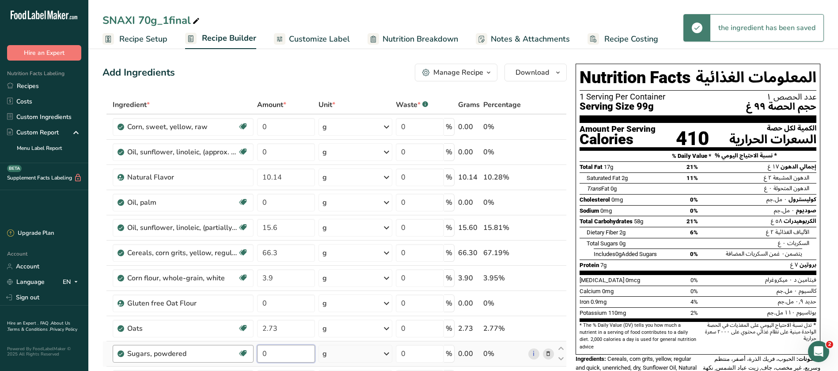
drag, startPoint x: 268, startPoint y: 352, endPoint x: 245, endPoint y: 353, distance: 23.5
click at [245, 353] on tr "Sugars, powdered Dairy free Gluten free Vegan Vegetarian Soy free 0 g Portions …" at bounding box center [334, 353] width 463 height 25
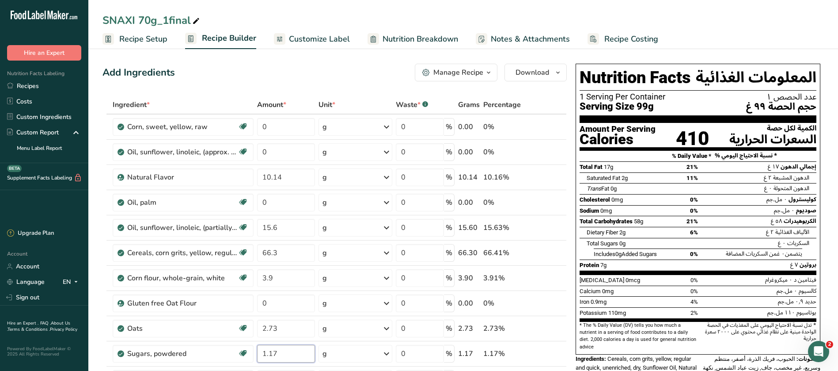
type input "1.17"
click at [713, 34] on ul "Recipe Setup Recipe Builder Customize Label Nutrition Breakdown Notes & Attachm…" at bounding box center [463, 38] width 750 height 21
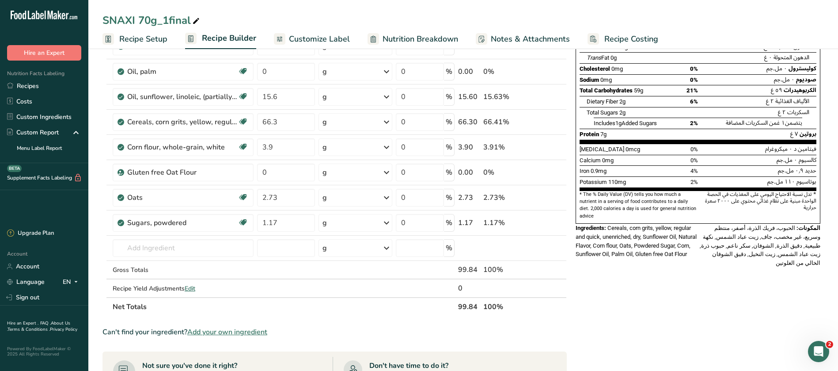
scroll to position [133, 0]
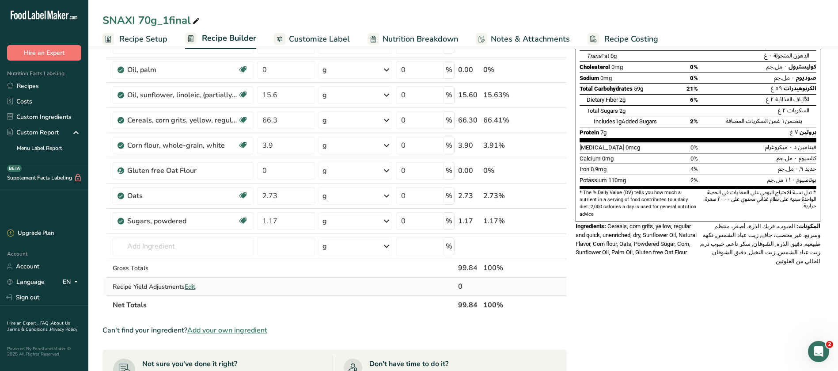
click at [188, 287] on span "Edit" at bounding box center [190, 286] width 11 height 8
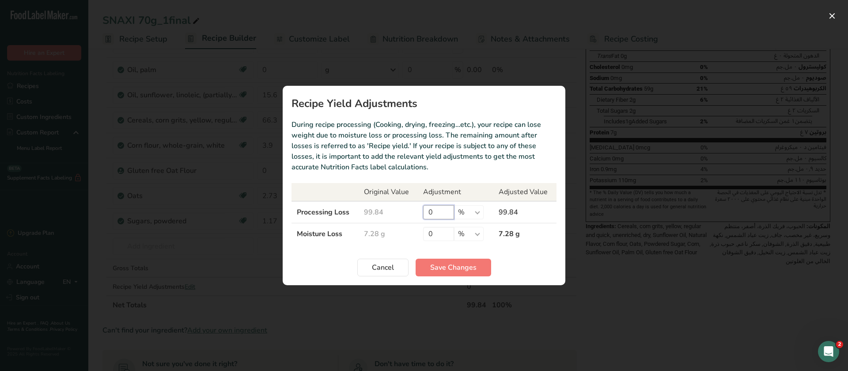
drag, startPoint x: 441, startPoint y: 213, endPoint x: 417, endPoint y: 216, distance: 23.8
click at [418, 216] on td "0 % g kg mg mcg lb oz" at bounding box center [456, 212] width 76 height 22
type input "70"
click at [463, 273] on button "Save Changes" at bounding box center [454, 267] width 76 height 18
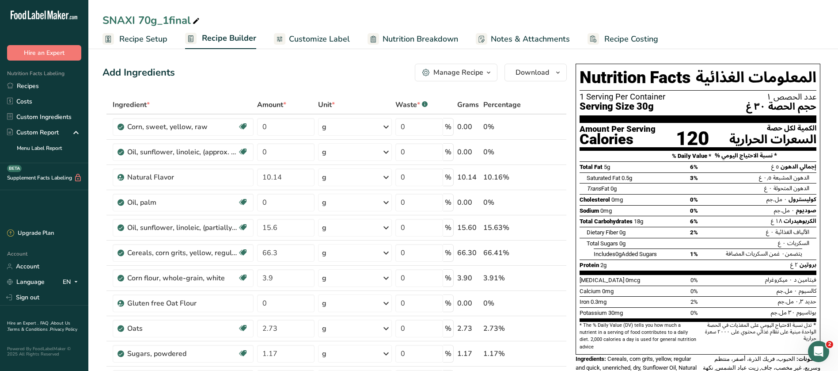
scroll to position [331, 0]
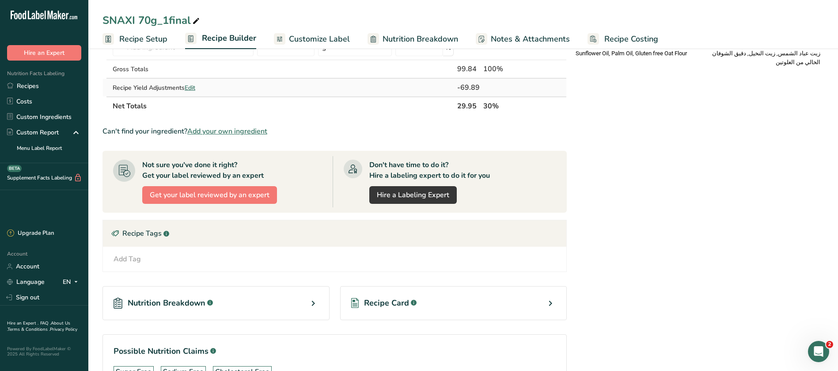
click at [193, 86] on span "Edit" at bounding box center [190, 87] width 11 height 8
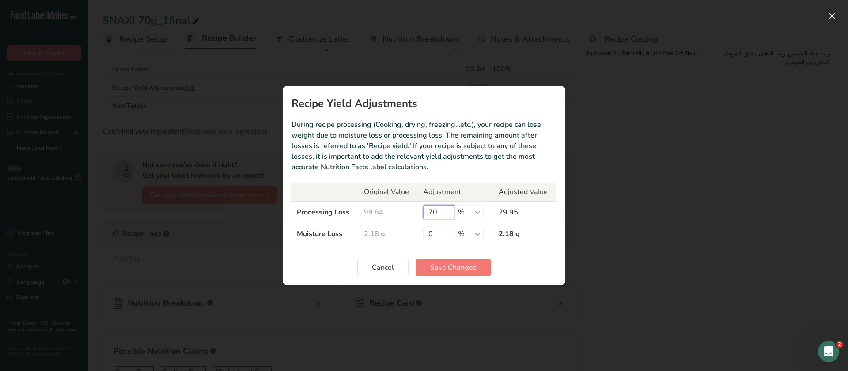
drag, startPoint x: 446, startPoint y: 214, endPoint x: 410, endPoint y: 216, distance: 36.3
click at [410, 216] on tr "Processing Loss 99.84 70 % g kg mg mcg lb oz 29.95" at bounding box center [424, 212] width 265 height 22
type input "30"
click at [459, 269] on span "Save Changes" at bounding box center [453, 267] width 46 height 11
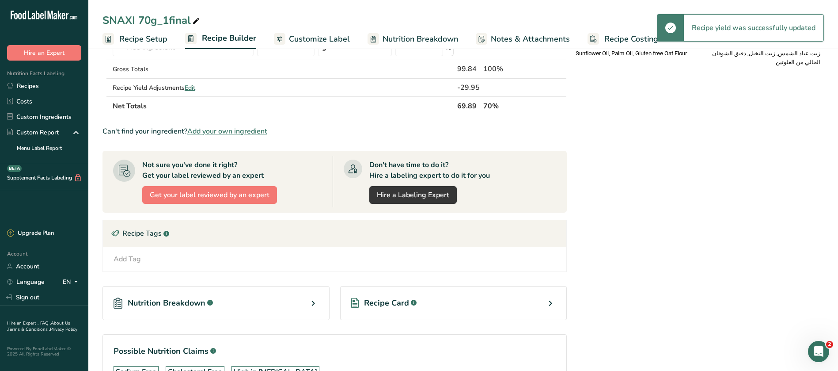
scroll to position [0, 0]
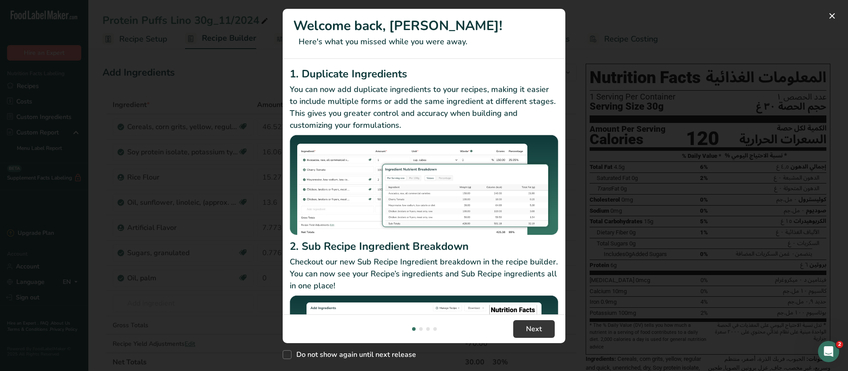
click at [649, 231] on div "New Features" at bounding box center [424, 185] width 848 height 371
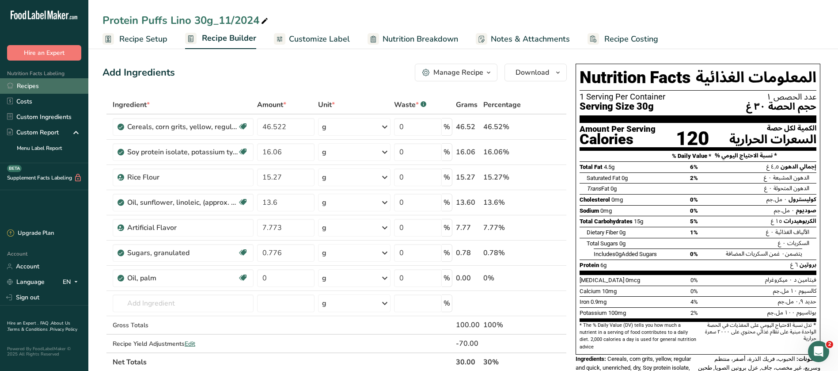
click at [29, 83] on link "Recipes" at bounding box center [44, 85] width 88 height 15
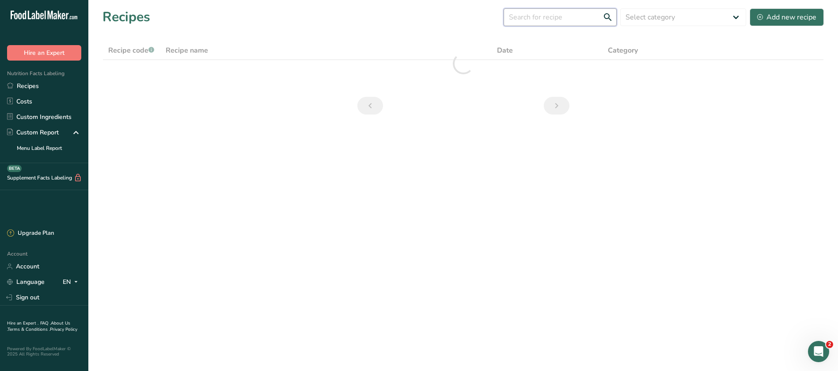
click at [560, 18] on input "text" at bounding box center [560, 17] width 113 height 18
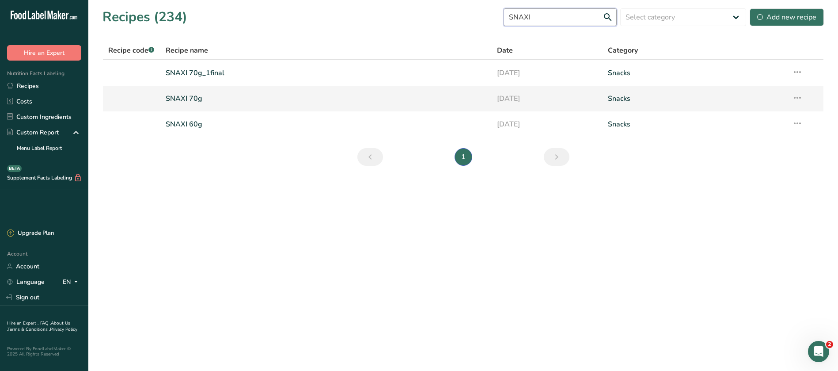
type input "SNAXI"
click at [197, 98] on link "SNAXI 70g" at bounding box center [326, 98] width 321 height 19
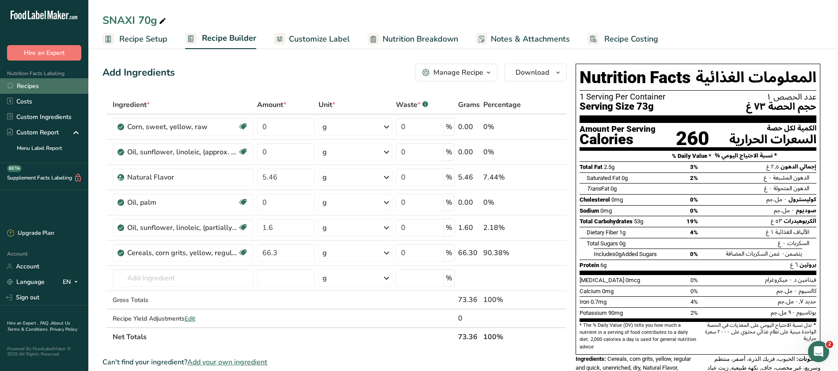
click at [45, 88] on link "Recipes" at bounding box center [44, 85] width 88 height 15
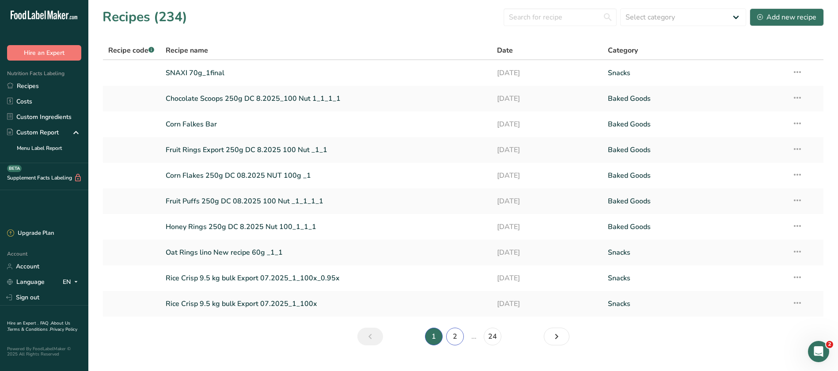
click at [455, 336] on link "2" at bounding box center [455, 336] width 18 height 18
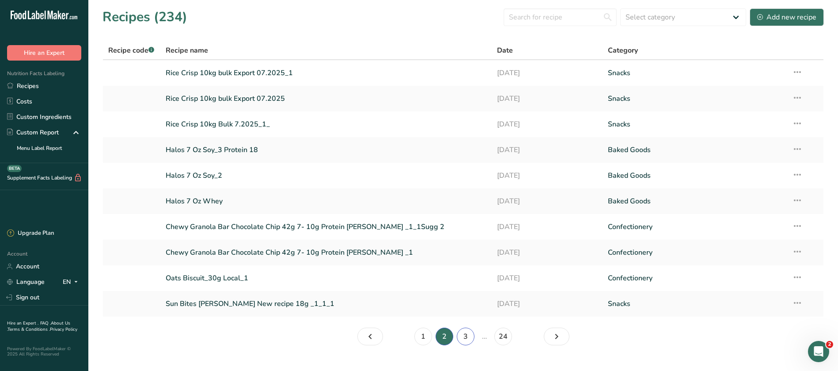
click at [467, 338] on link "3" at bounding box center [466, 336] width 18 height 18
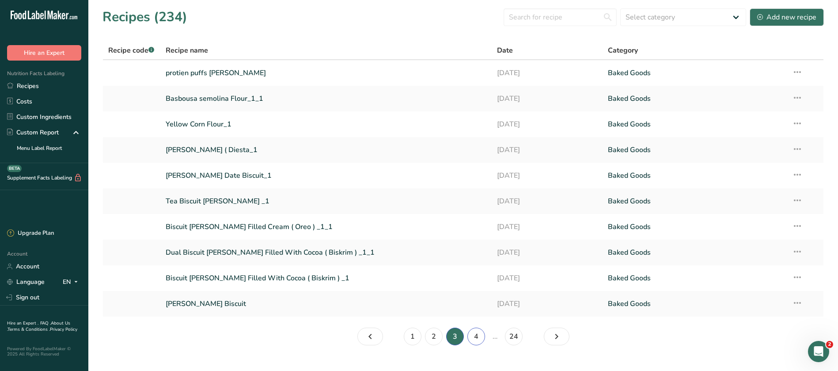
click at [477, 341] on link "4" at bounding box center [476, 336] width 18 height 18
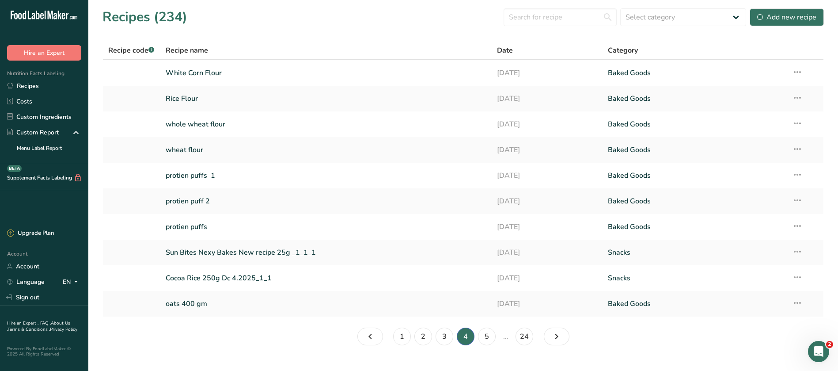
click at [479, 342] on li "5" at bounding box center [486, 336] width 21 height 18
click at [491, 337] on link "5" at bounding box center [487, 336] width 18 height 18
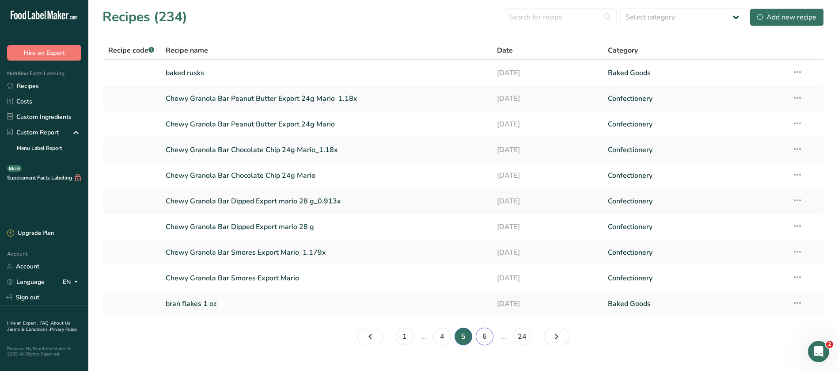
click at [492, 341] on link "6" at bounding box center [485, 336] width 18 height 18
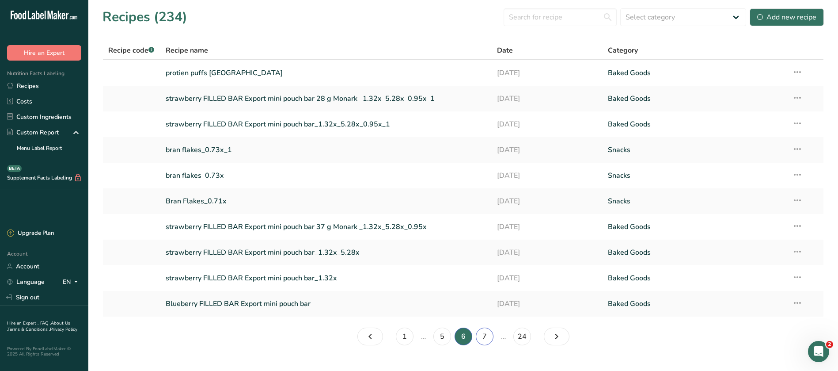
click at [488, 333] on link "7" at bounding box center [485, 336] width 18 height 18
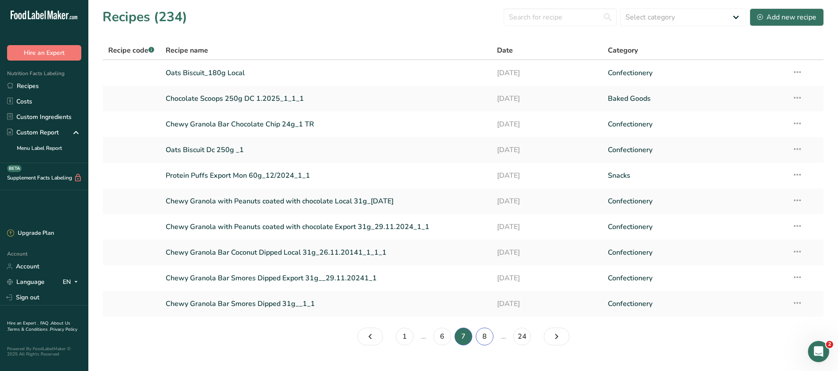
click at [484, 338] on link "8" at bounding box center [485, 336] width 18 height 18
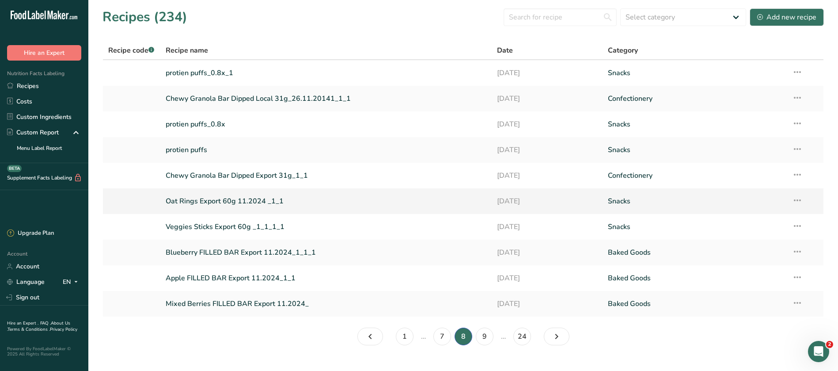
click at [259, 199] on link "Oat Rings Export 60g 11.2024 _1_1" at bounding box center [326, 201] width 321 height 19
click at [493, 336] on link "9" at bounding box center [485, 336] width 18 height 18
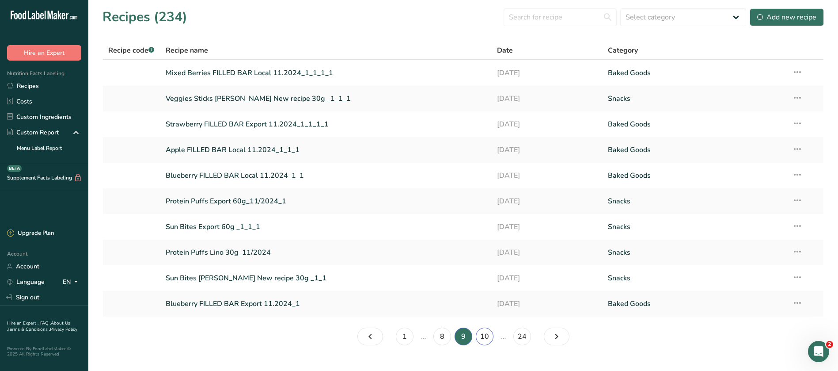
click at [486, 338] on link "10" at bounding box center [485, 336] width 18 height 18
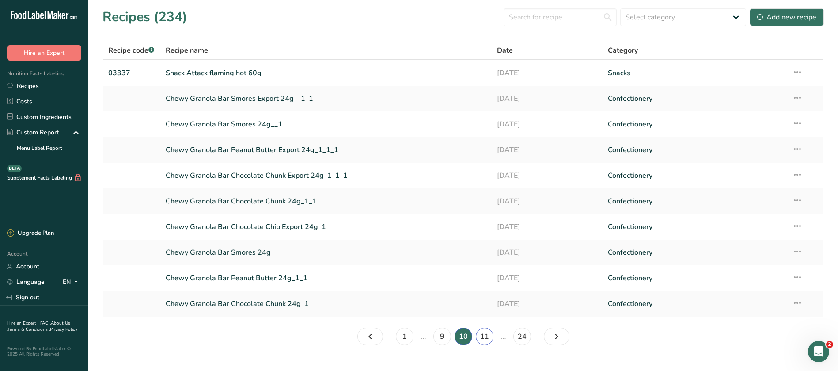
click at [483, 338] on link "11" at bounding box center [485, 336] width 18 height 18
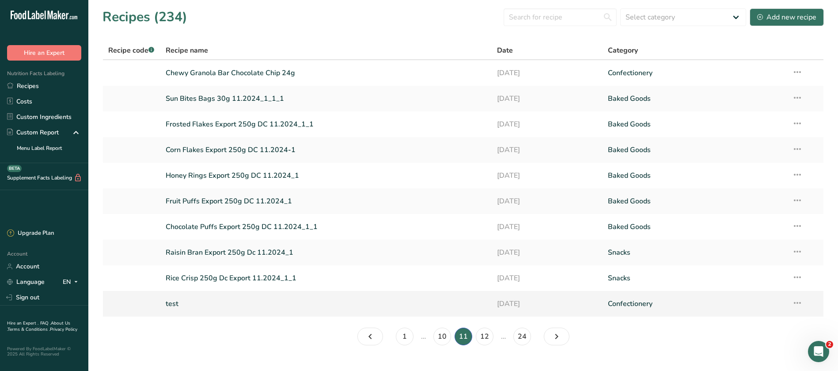
click at [179, 308] on link "test" at bounding box center [326, 303] width 321 height 19
click at [486, 335] on link "12" at bounding box center [485, 336] width 18 height 18
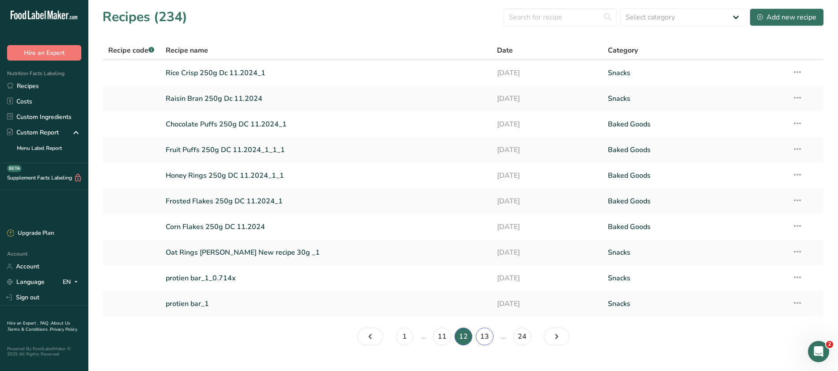
click at [489, 337] on link "13" at bounding box center [485, 336] width 18 height 18
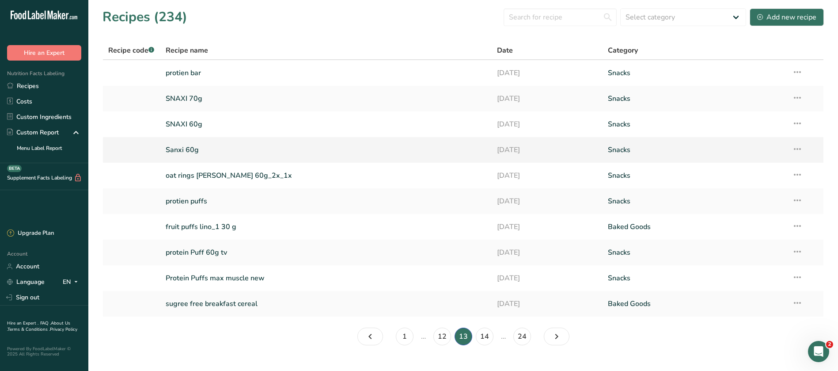
click at [175, 145] on link "Sanxi 60g" at bounding box center [326, 149] width 321 height 19
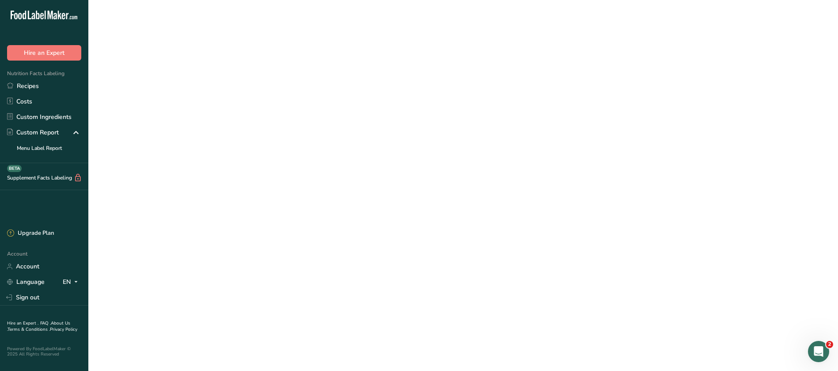
click at [175, 145] on link "Sanxi 60g" at bounding box center [326, 149] width 321 height 19
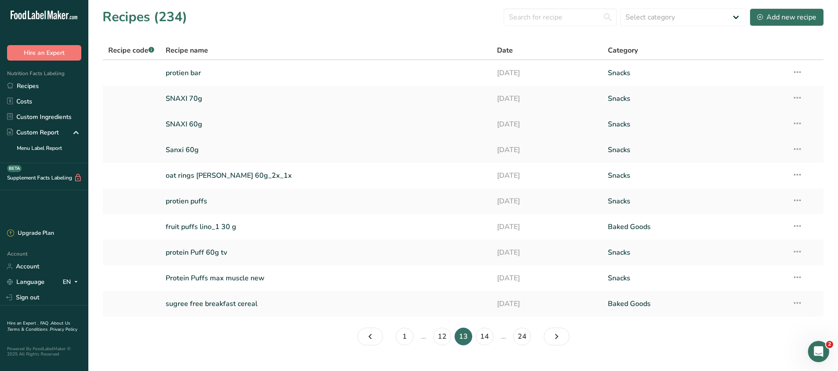
click at [191, 126] on link "SNAXI 60g" at bounding box center [326, 124] width 321 height 19
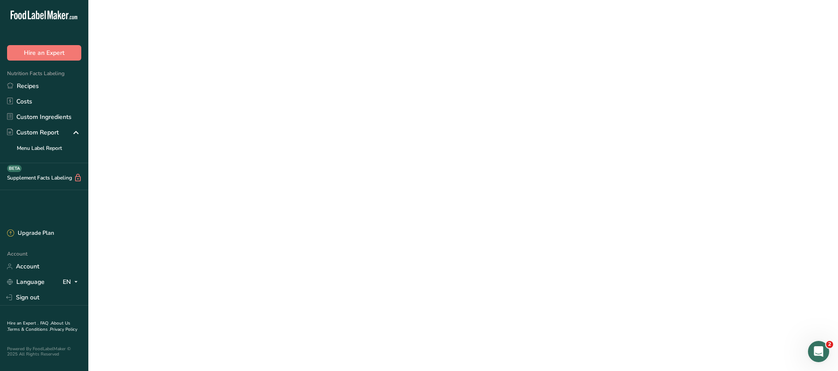
click at [191, 126] on link "SNAXI 60g" at bounding box center [326, 124] width 321 height 19
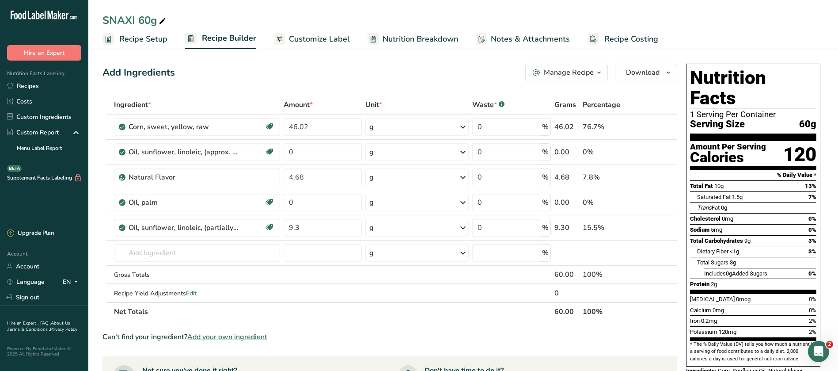
click at [607, 68] on button "Manage Recipe" at bounding box center [566, 73] width 83 height 18
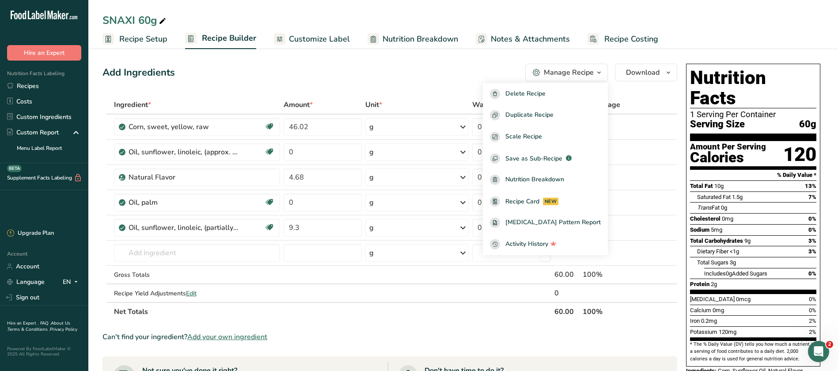
click at [336, 9] on div "SNAXI 60g Recipe Setup Recipe Builder Customize Label Nutrition Breakdown Notes…" at bounding box center [463, 24] width 750 height 49
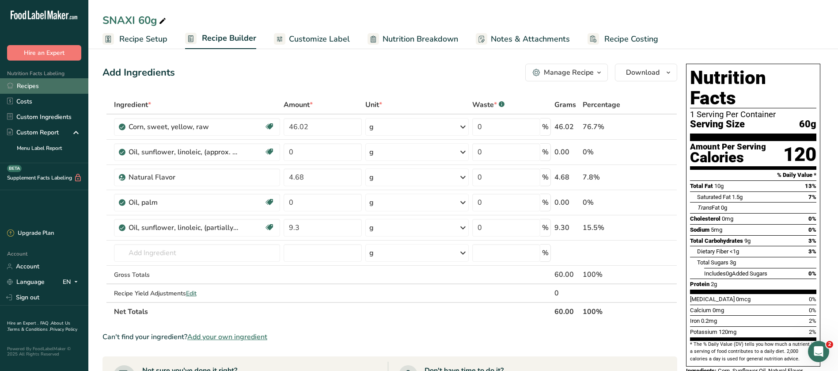
click at [24, 88] on link "Recipes" at bounding box center [44, 85] width 88 height 15
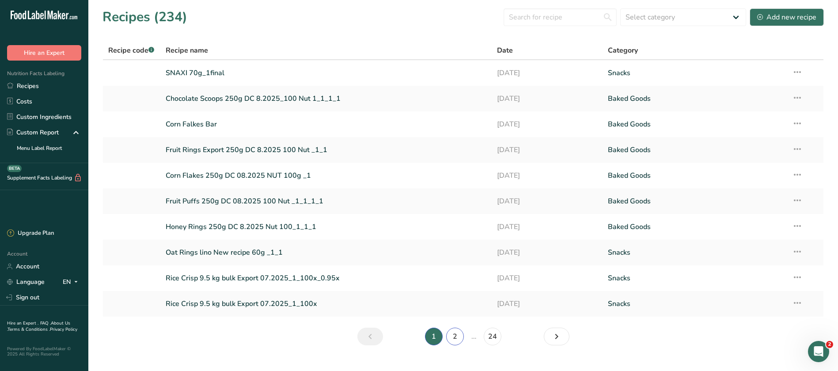
click at [456, 336] on link "2" at bounding box center [455, 336] width 18 height 18
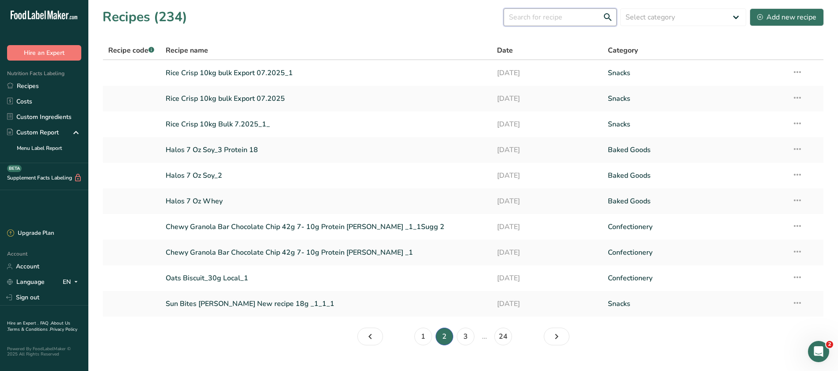
click at [547, 19] on input "text" at bounding box center [560, 17] width 113 height 18
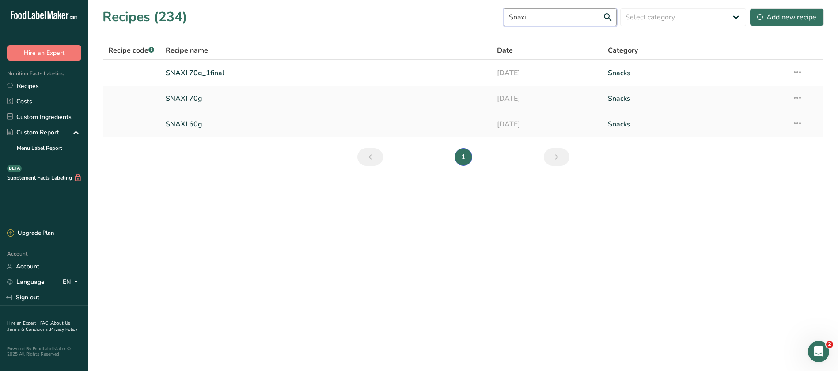
type input "Snaxi"
click at [201, 122] on link "SNAXI 60g" at bounding box center [326, 124] width 321 height 19
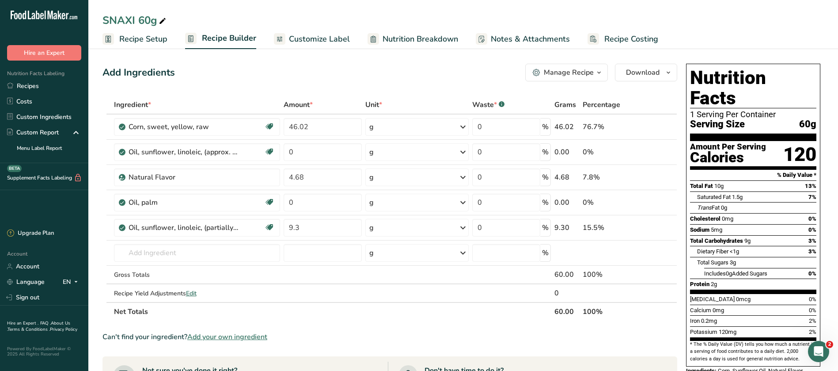
click at [595, 70] on span "button" at bounding box center [599, 72] width 11 height 11
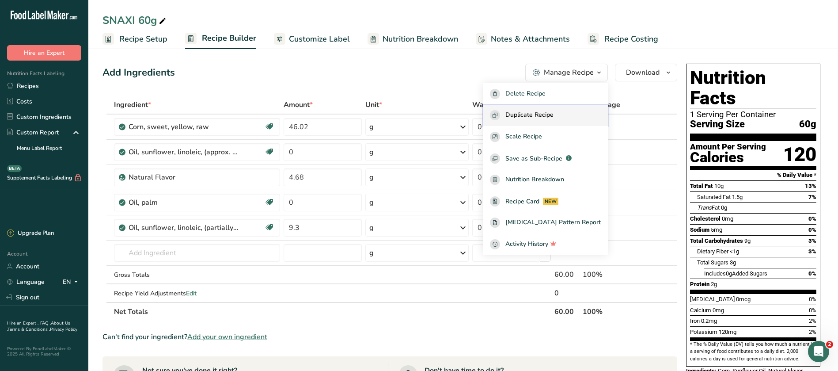
click at [554, 114] on span "Duplicate Recipe" at bounding box center [529, 115] width 48 height 10
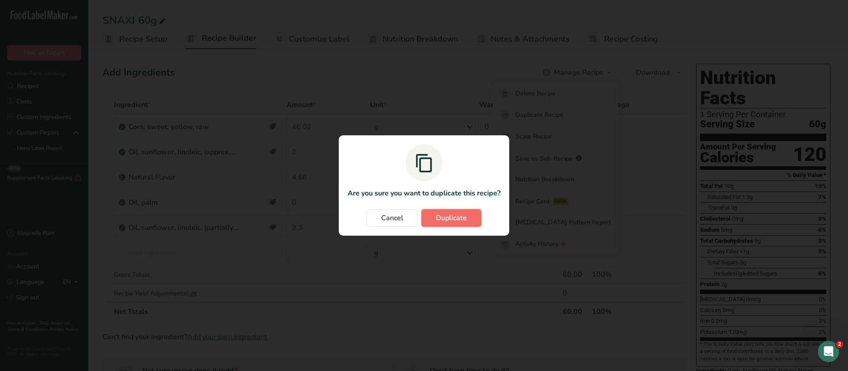
click at [441, 214] on span "Duplicate" at bounding box center [451, 218] width 31 height 11
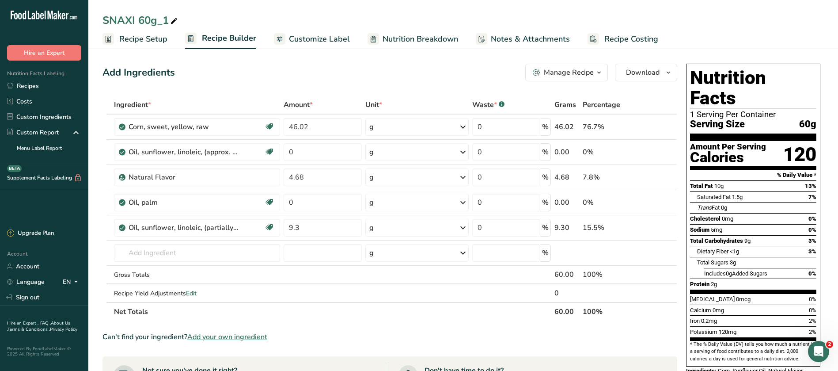
click at [145, 17] on div "SNAXI 60g_1" at bounding box center [140, 20] width 77 height 16
click at [144, 16] on input "SNAXI 60g_1" at bounding box center [462, 20] width 721 height 16
click at [164, 19] on input "SNAXI 70g_1" at bounding box center [462, 20] width 721 height 16
type input "SNAXI 70g_ 8.2025 1"
click at [432, 80] on div "Add Ingredients Manage Recipe Delete Recipe Duplicate Recipe Scale Recipe Save …" at bounding box center [389, 73] width 575 height 18
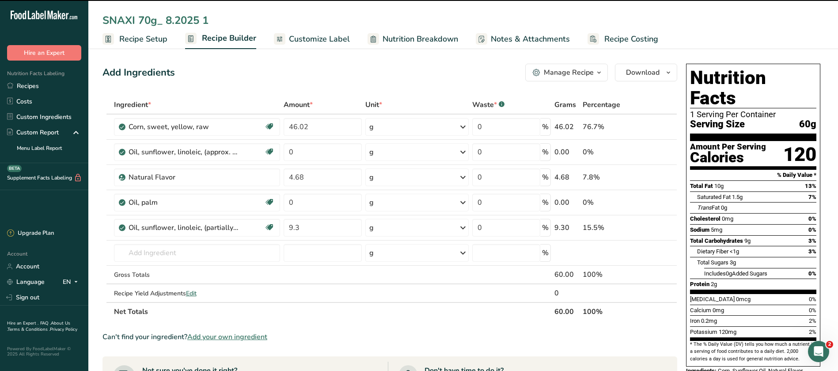
click at [404, 70] on div "Add Ingredients Manage Recipe Delete Recipe Duplicate Recipe Scale Recipe Save …" at bounding box center [389, 73] width 575 height 18
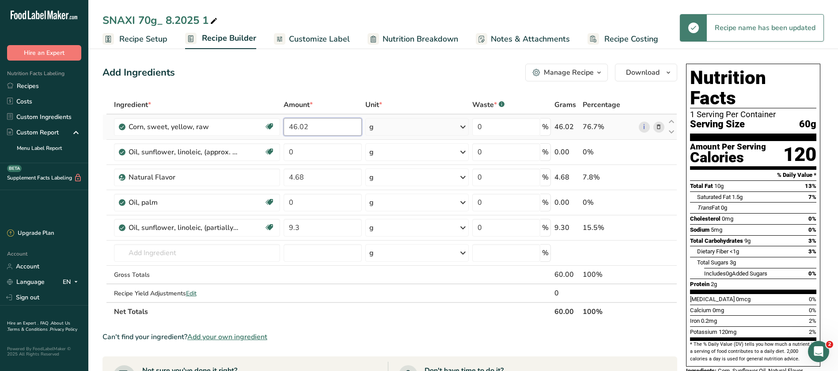
drag, startPoint x: 319, startPoint y: 131, endPoint x: 282, endPoint y: 134, distance: 36.8
click at [282, 134] on td "46.02" at bounding box center [323, 126] width 82 height 25
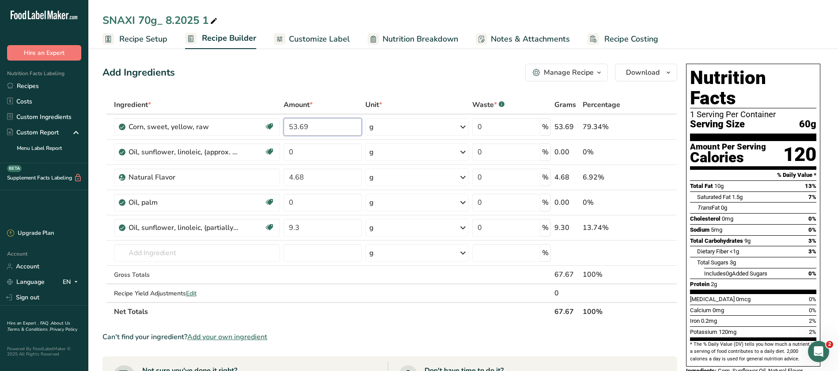
type input "53.69"
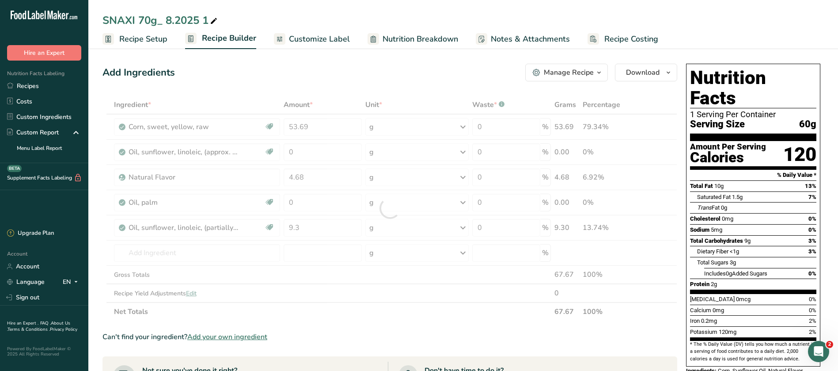
click at [357, 73] on div "Add Ingredients Manage Recipe Delete Recipe Duplicate Recipe Scale Recipe Save …" at bounding box center [389, 73] width 575 height 18
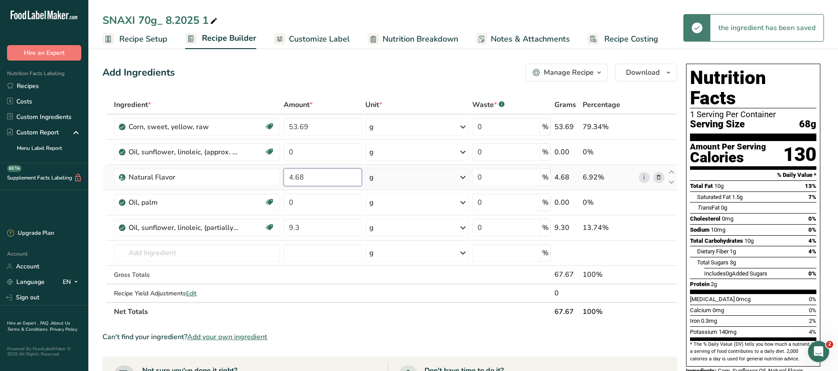
drag, startPoint x: 315, startPoint y: 178, endPoint x: 289, endPoint y: 172, distance: 25.8
click at [289, 172] on input "4.68" at bounding box center [323, 177] width 78 height 18
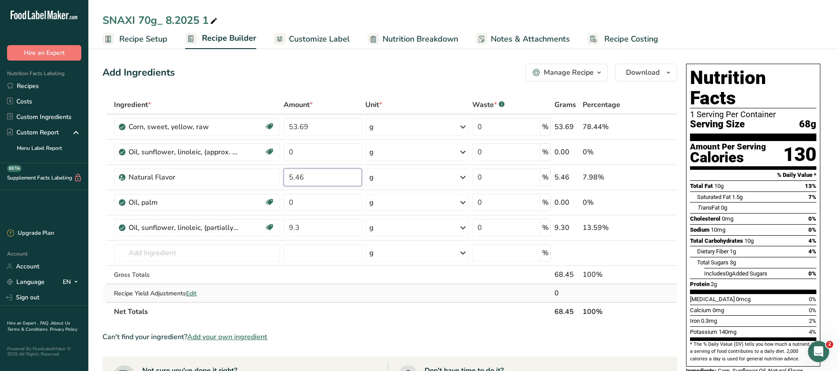
type input "5.46"
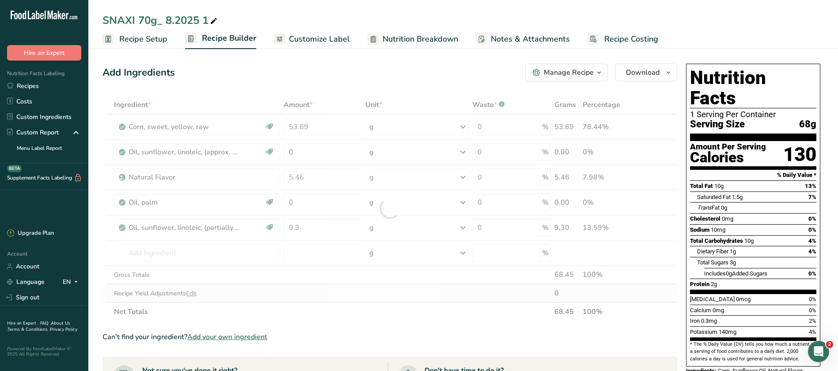
click at [377, 290] on div "Ingredient * Amount * Unit * Waste * .a-a{fill:#347362;}.b-a{fill:#fff;} Grams …" at bounding box center [389, 207] width 575 height 225
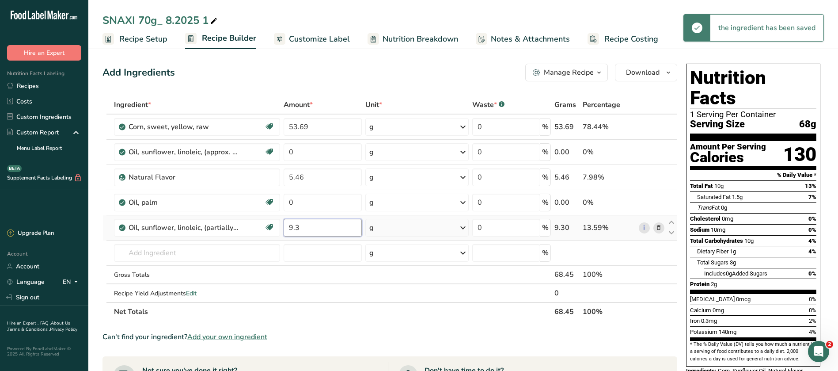
drag, startPoint x: 307, startPoint y: 225, endPoint x: 287, endPoint y: 227, distance: 20.0
click at [287, 227] on input "9.3" at bounding box center [323, 228] width 78 height 18
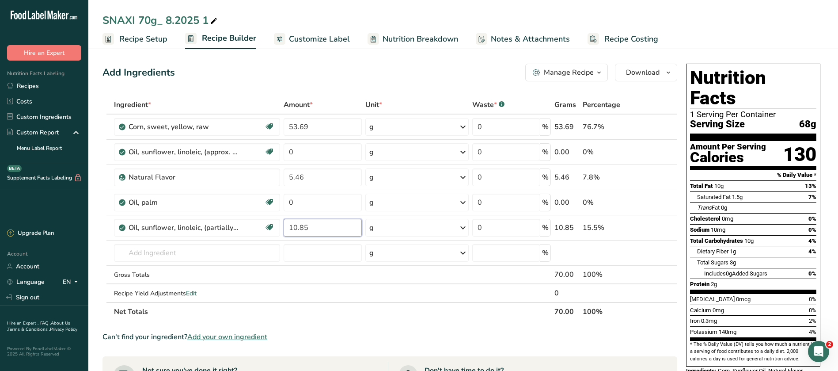
type input "10.85"
click at [345, 321] on section "Ingredient * Amount * Unit * Waste * .a-a{fill:#347362;}.b-a{fill:#fff;} Grams …" at bounding box center [389, 353] width 575 height 516
click at [312, 36] on span "Customize Label" at bounding box center [319, 39] width 61 height 12
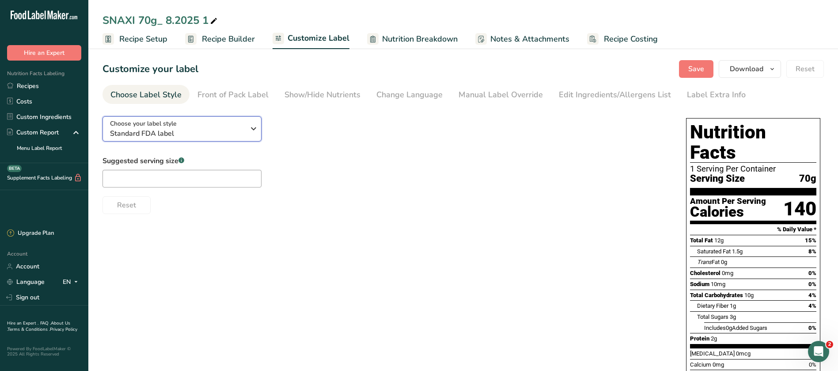
click at [251, 129] on icon "button" at bounding box center [253, 129] width 11 height 16
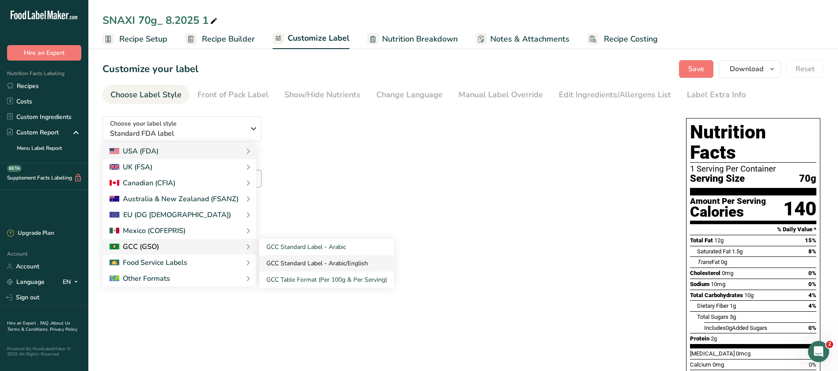
click at [318, 264] on link "GCC Standard Label - Arabic/English" at bounding box center [326, 263] width 135 height 16
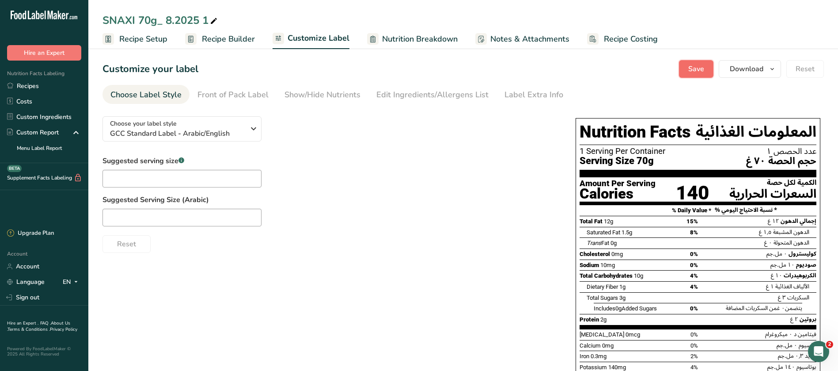
click at [707, 75] on button "Save" at bounding box center [696, 69] width 34 height 18
click at [703, 70] on span "Save" at bounding box center [696, 69] width 16 height 11
click at [238, 41] on span "Recipe Builder" at bounding box center [228, 39] width 53 height 12
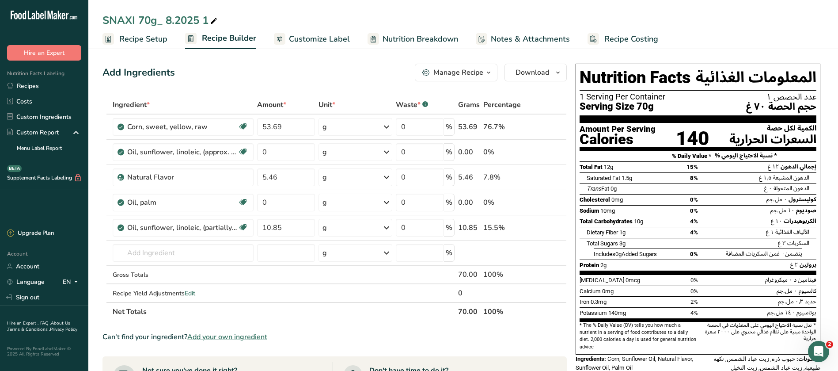
click at [492, 75] on icon "button" at bounding box center [488, 72] width 7 height 11
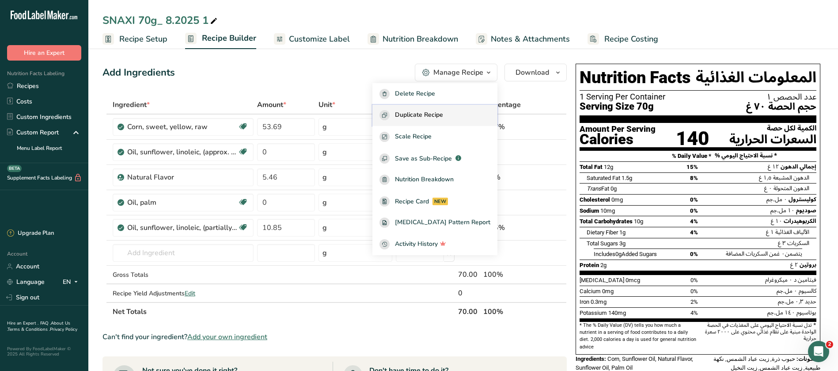
click at [443, 116] on span "Duplicate Recipe" at bounding box center [419, 115] width 48 height 10
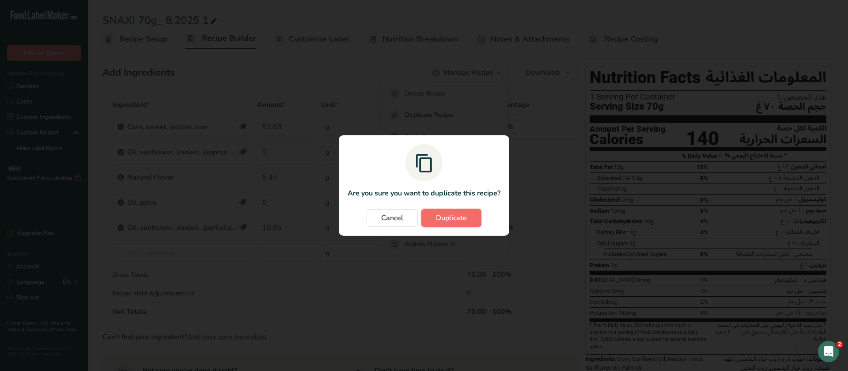
click at [455, 213] on span "Duplicate" at bounding box center [451, 218] width 31 height 11
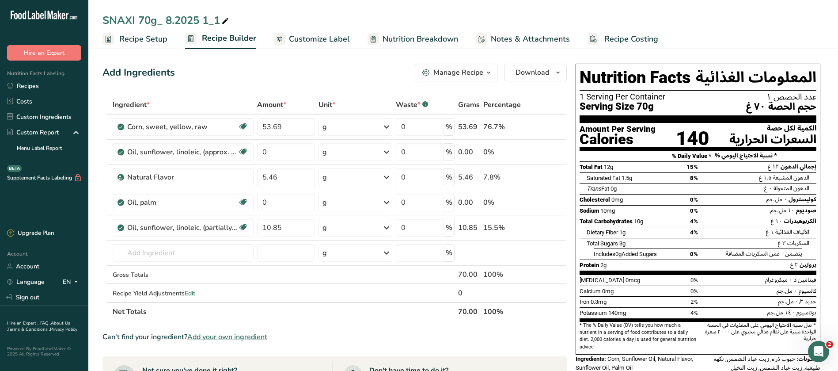
click at [144, 19] on div "SNAXI 70g_ 8.2025 1_1" at bounding box center [166, 20] width 128 height 16
click at [140, 17] on input "SNAXI 70g_ 8.2025 1_1" at bounding box center [462, 20] width 721 height 16
click at [143, 18] on input "SNAXI 70g_ 8.2025 1_1" at bounding box center [462, 20] width 721 height 16
type input "SNAXI 10g_ 8.2025 1_1"
click at [316, 4] on div "SNAXI 10g_ 8.2025 1_1 Recipe Setup Recipe Builder Customize Label Nutrition Bre…" at bounding box center [463, 24] width 750 height 49
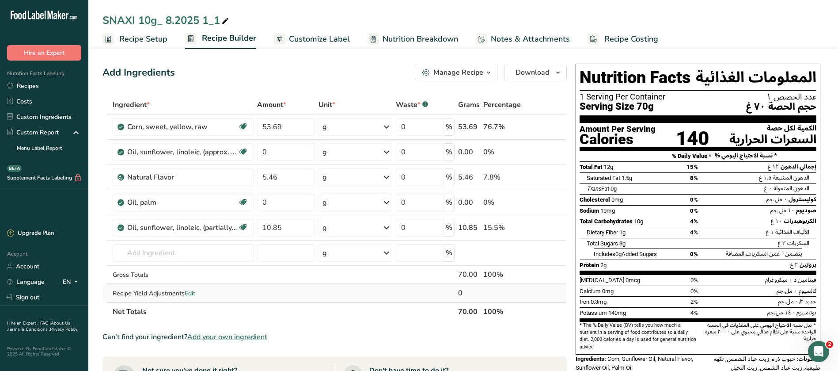
click at [192, 296] on span "Edit" at bounding box center [190, 293] width 11 height 8
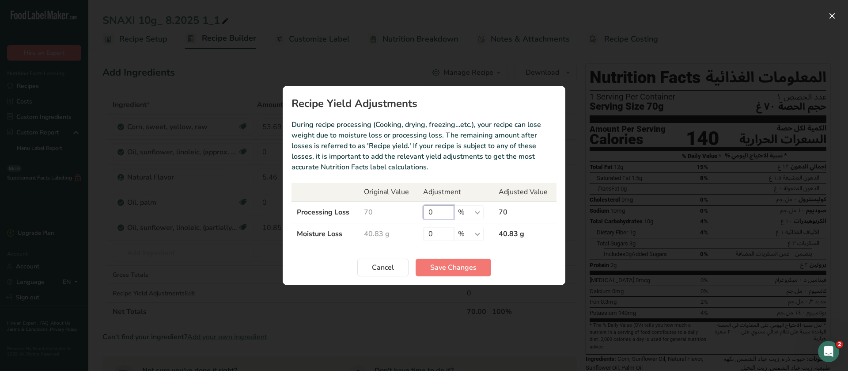
drag, startPoint x: 436, startPoint y: 216, endPoint x: 421, endPoint y: 216, distance: 15.0
click at [421, 216] on td "0 % g kg mg mcg lb oz" at bounding box center [456, 212] width 76 height 22
type input "10"
click at [463, 266] on span "Save Changes" at bounding box center [453, 267] width 46 height 11
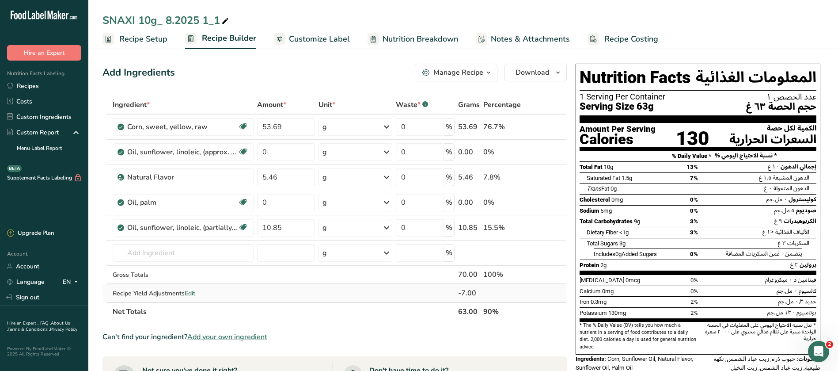
click at [190, 292] on span "Edit" at bounding box center [190, 293] width 11 height 8
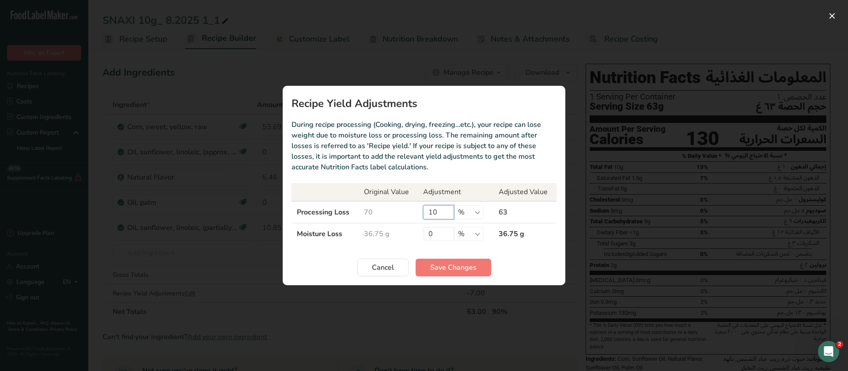
drag, startPoint x: 440, startPoint y: 206, endPoint x: 417, endPoint y: 212, distance: 24.4
click at [417, 212] on tr "Processing Loss 70 10 % g kg mg mcg lb oz 63" at bounding box center [424, 212] width 265 height 22
type input "60"
click at [449, 268] on span "Save Changes" at bounding box center [453, 267] width 46 height 11
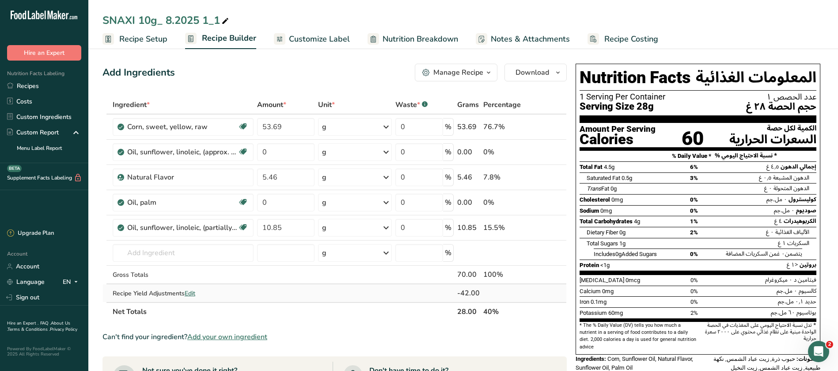
click at [194, 289] on span "Edit" at bounding box center [190, 293] width 11 height 8
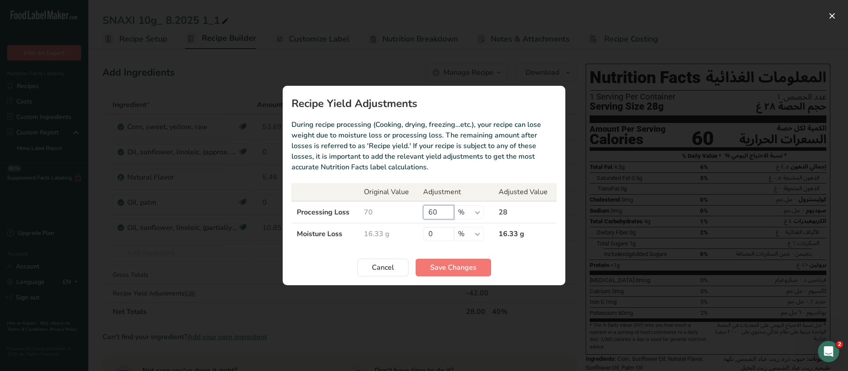
drag, startPoint x: 438, startPoint y: 209, endPoint x: 423, endPoint y: 212, distance: 15.8
click at [423, 212] on input "60" at bounding box center [438, 212] width 31 height 14
type input "85.69"
click at [456, 263] on span "Save Changes" at bounding box center [453, 267] width 46 height 11
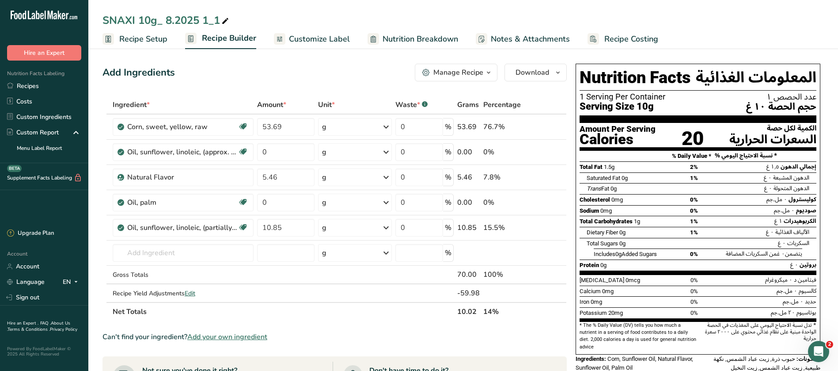
click at [331, 34] on span "Customize Label" at bounding box center [319, 39] width 61 height 12
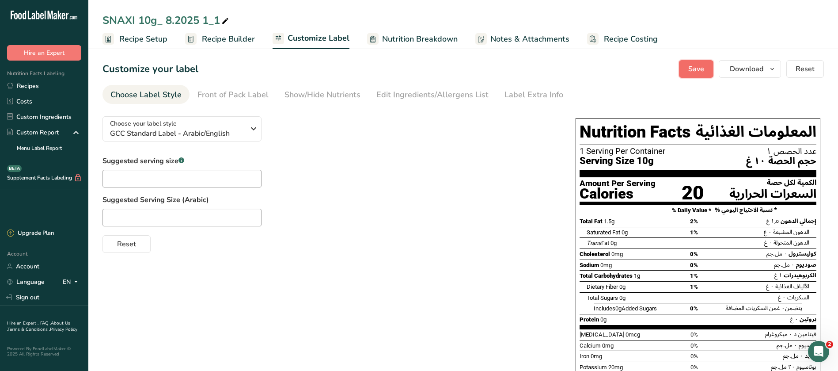
click at [689, 70] on span "Save" at bounding box center [696, 69] width 16 height 11
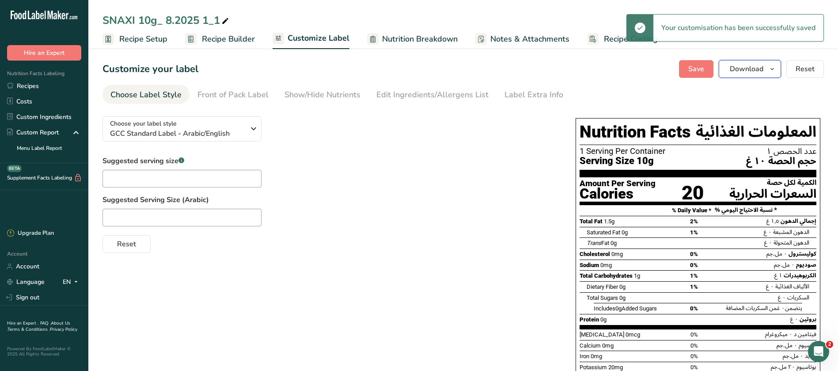
click at [774, 70] on icon "button" at bounding box center [772, 69] width 7 height 11
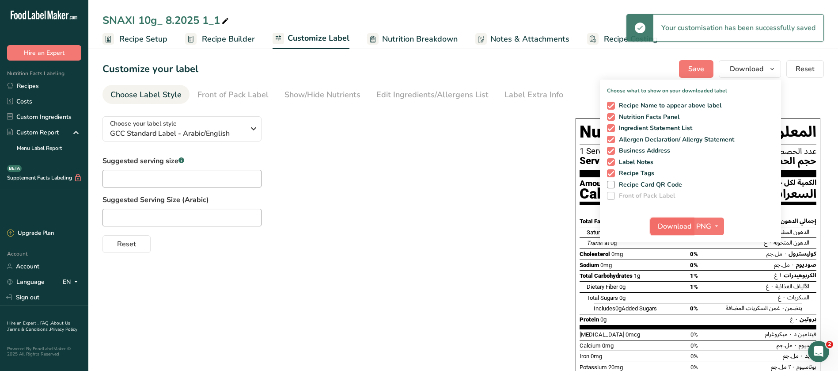
click at [682, 224] on span "Download" at bounding box center [675, 226] width 34 height 11
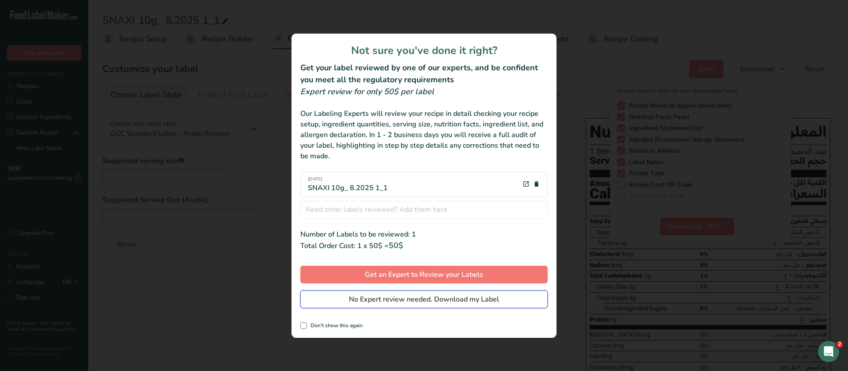
click at [423, 302] on span "No Expert review needed. Download my Label" at bounding box center [424, 299] width 150 height 11
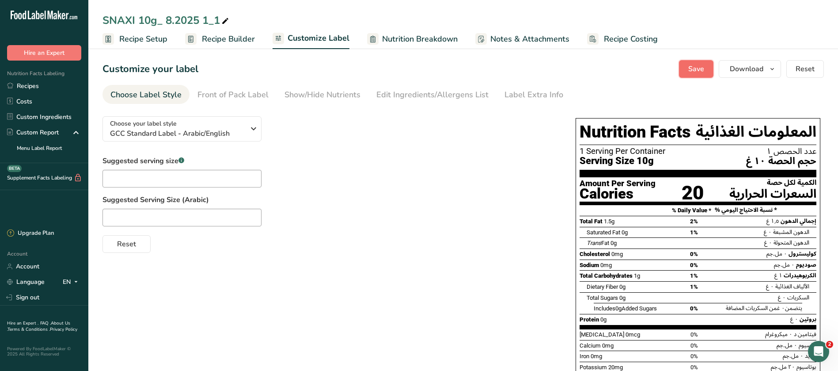
click at [701, 71] on span "Save" at bounding box center [696, 69] width 16 height 11
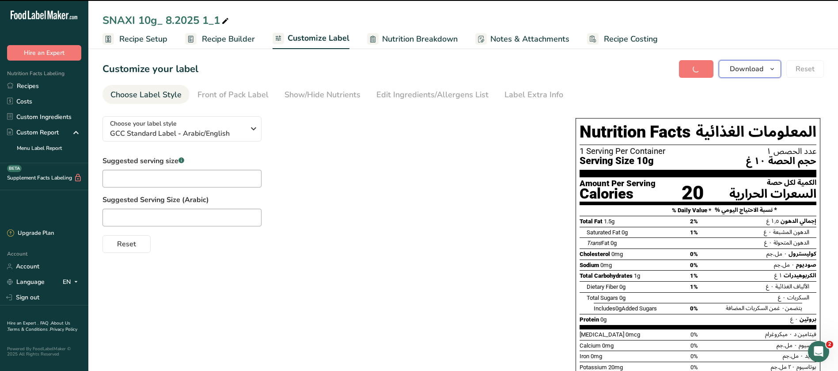
click at [764, 72] on button "Download" at bounding box center [750, 69] width 62 height 18
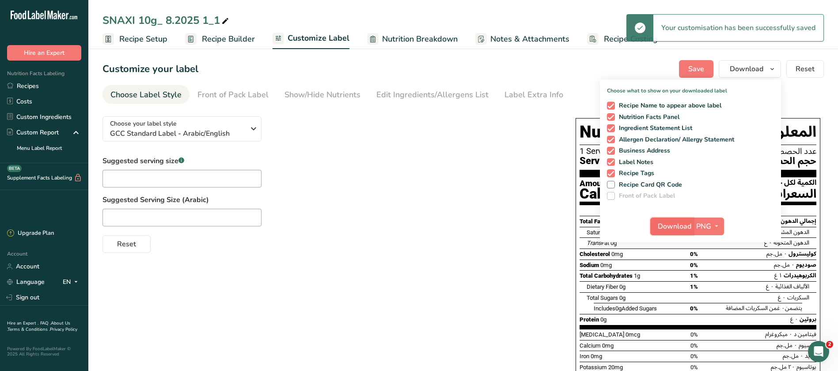
click at [674, 234] on button "Download" at bounding box center [671, 226] width 43 height 18
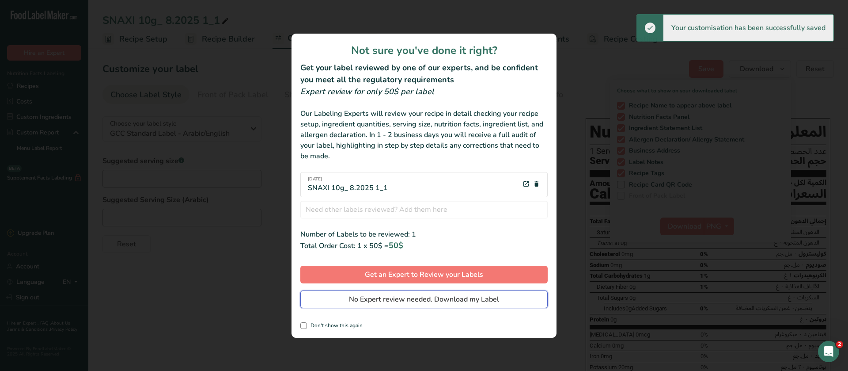
click at [415, 300] on span "No Expert review needed. Download my Label" at bounding box center [424, 299] width 150 height 11
